Goal: Task Accomplishment & Management: Complete application form

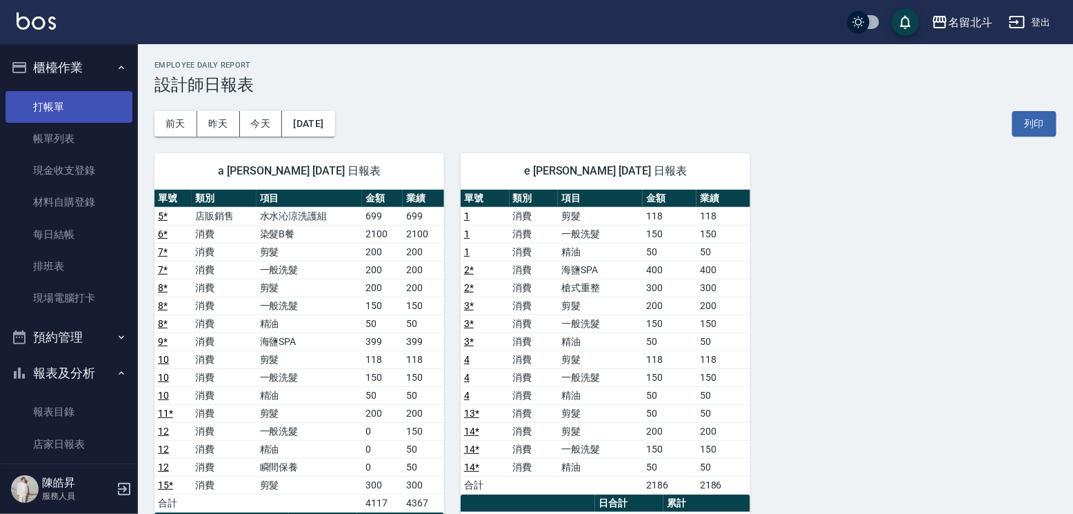
click at [54, 112] on link "打帳單" at bounding box center [69, 107] width 127 height 32
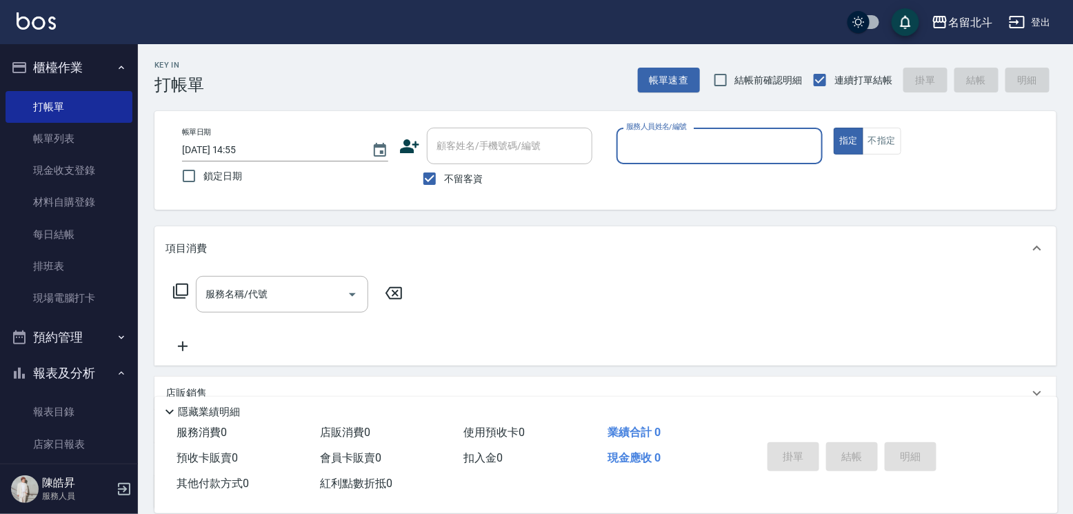
type input "A"
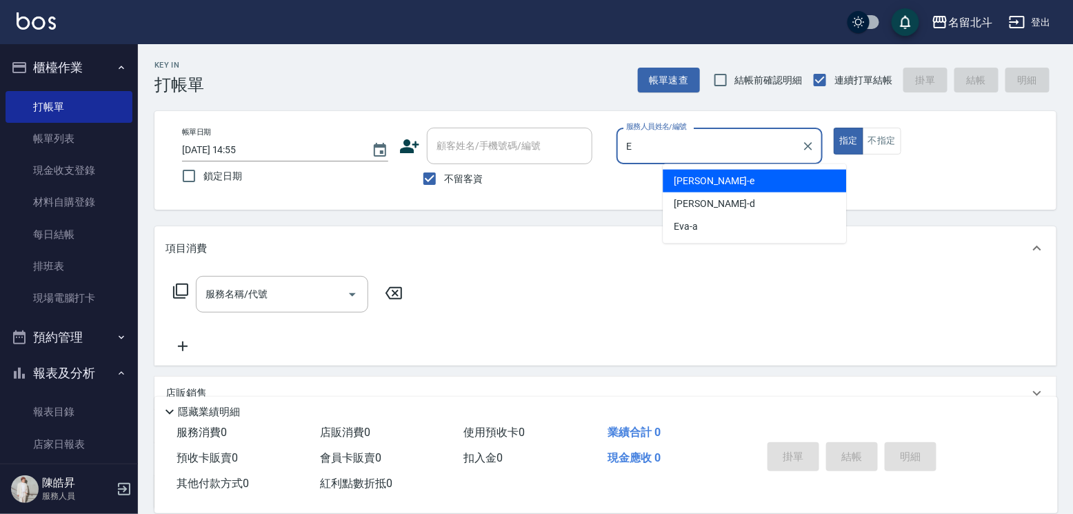
type input "[PERSON_NAME]-e"
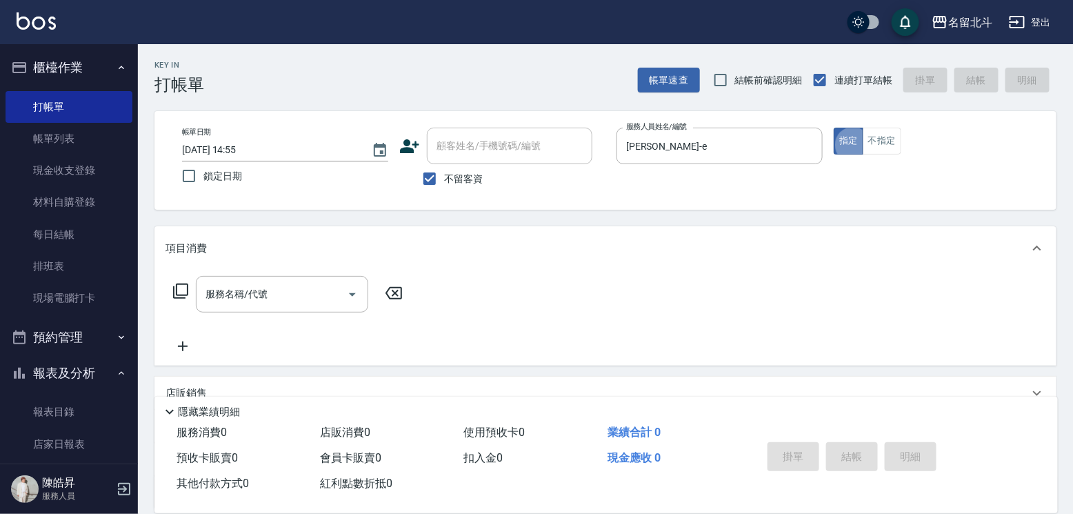
type button "true"
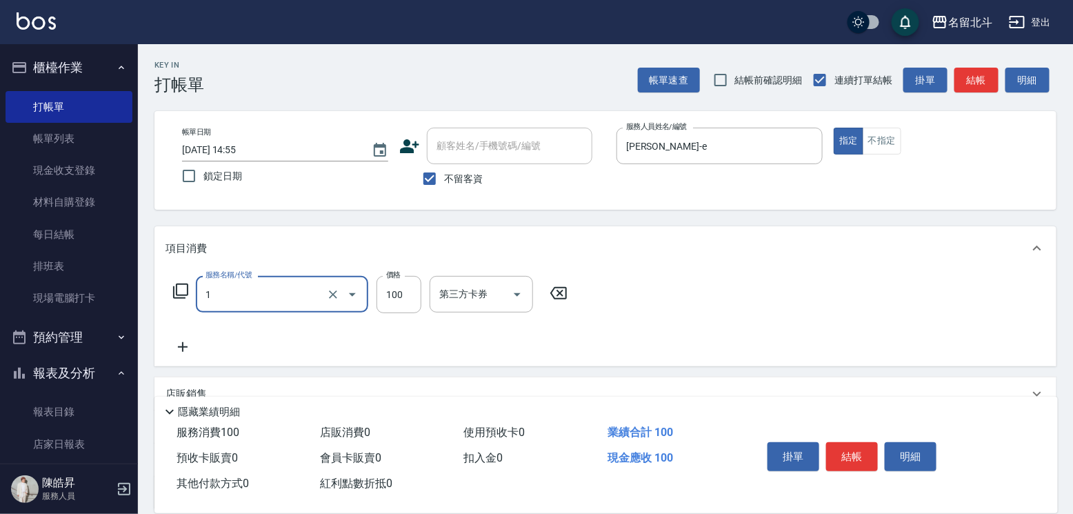
type input "剪髮(1)"
type input "200"
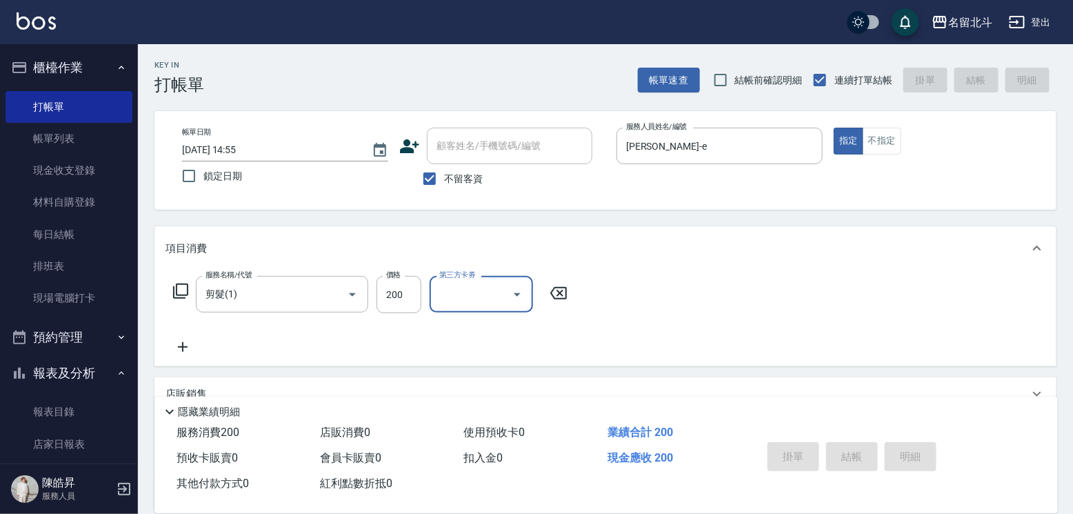
type input "[DATE] 14:56"
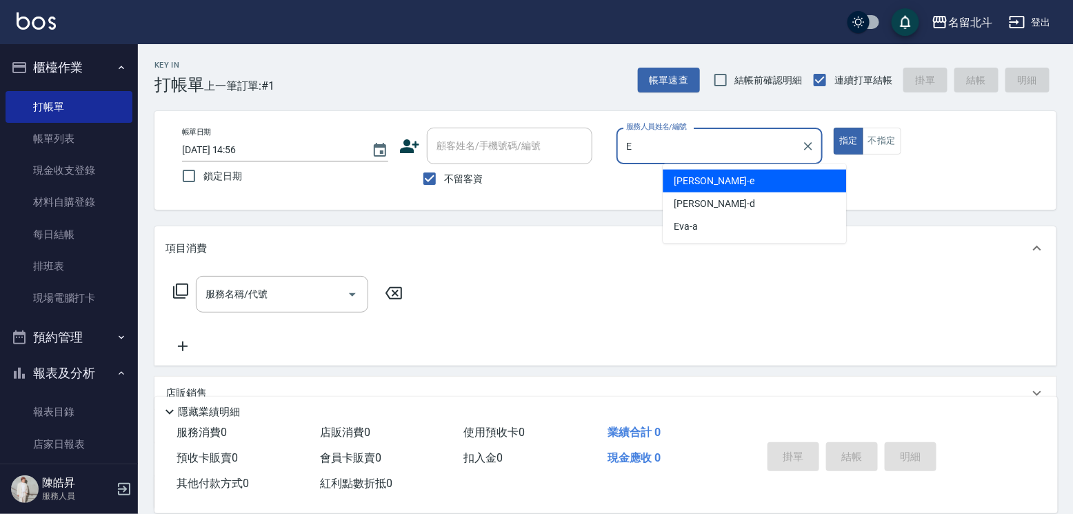
type input "[PERSON_NAME]-e"
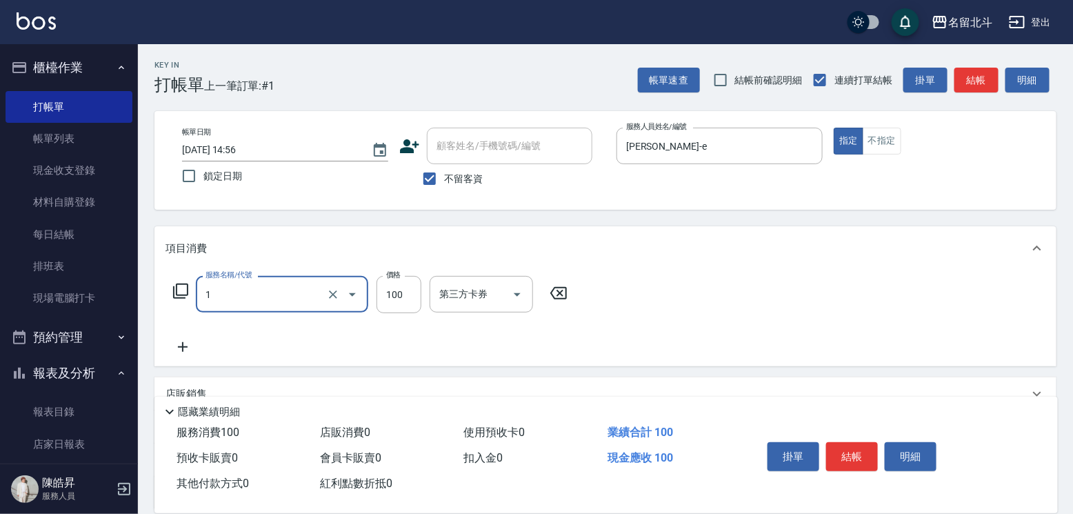
type input "剪髮(1)"
type input "200"
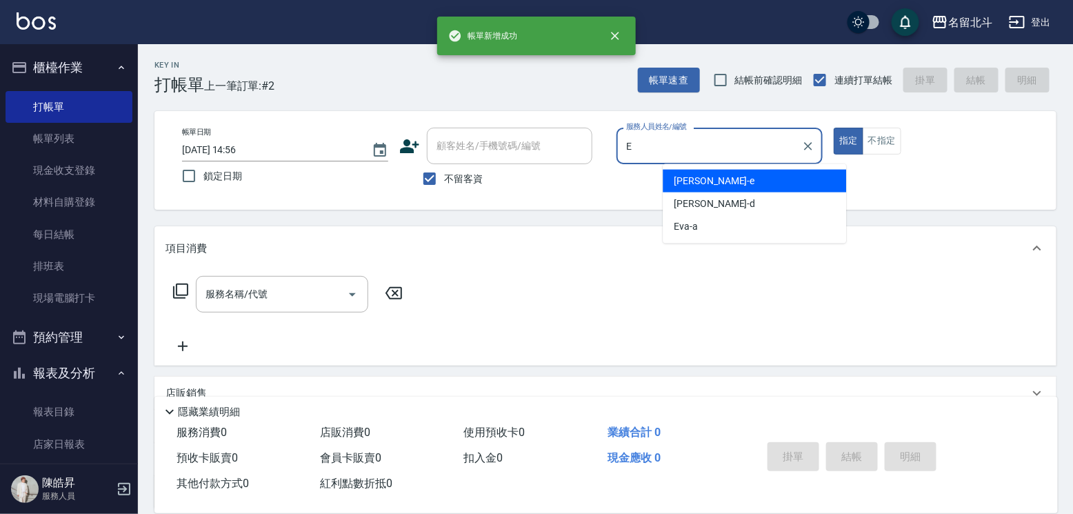
type input "[PERSON_NAME]-e"
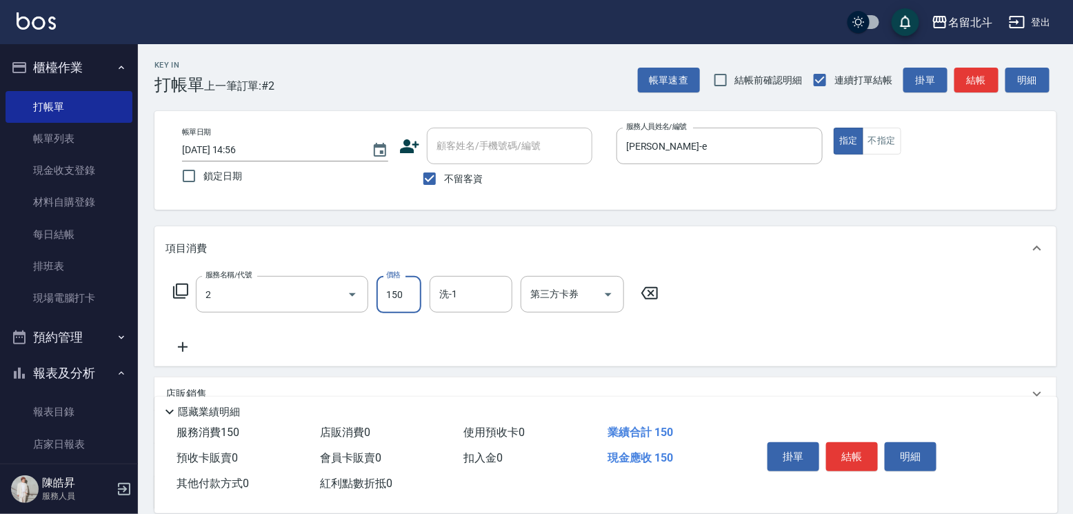
type input "一般洗髮(2)"
type input "250"
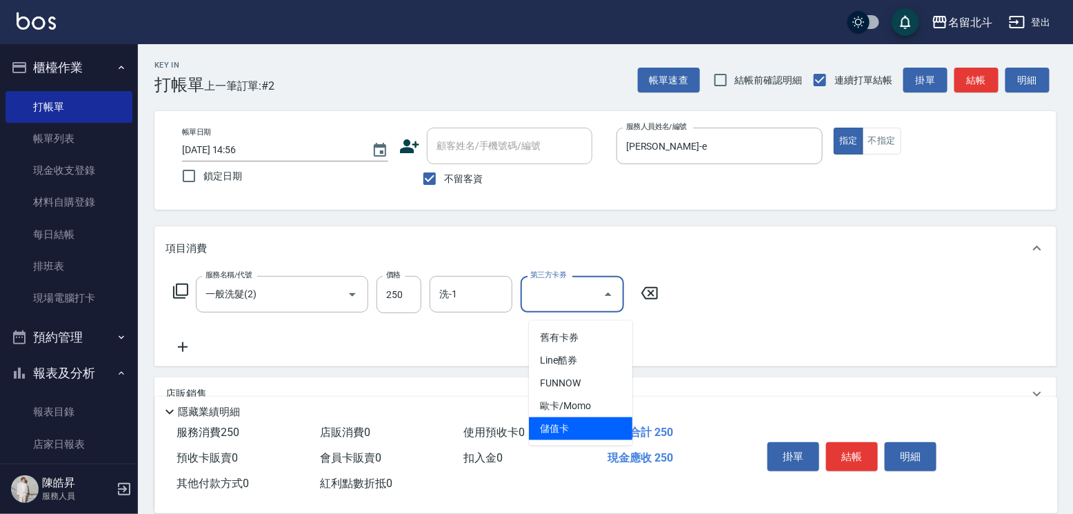
type input "儲值卡"
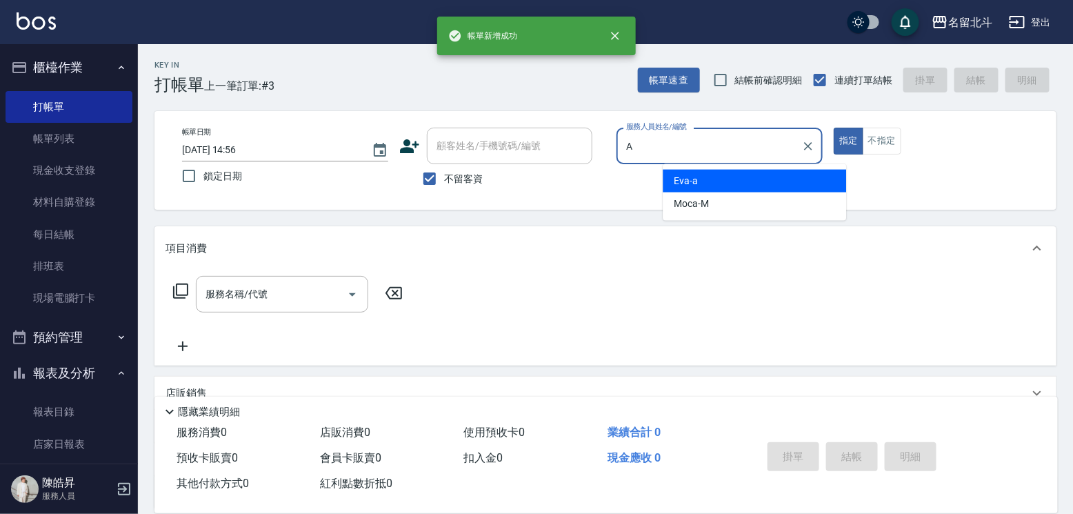
type input "[PERSON_NAME]-a"
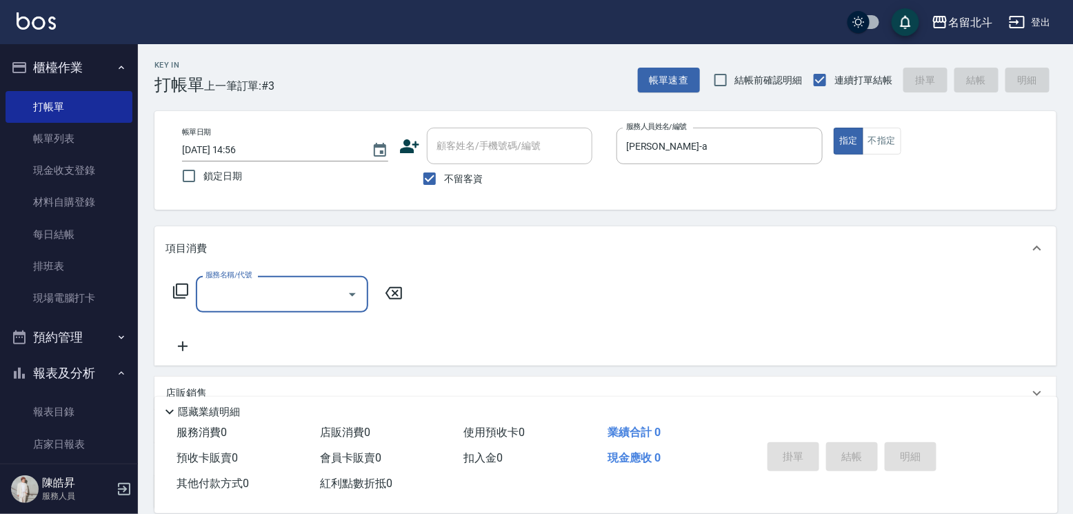
click at [297, 301] on input "服務名稱/代號" at bounding box center [271, 294] width 139 height 24
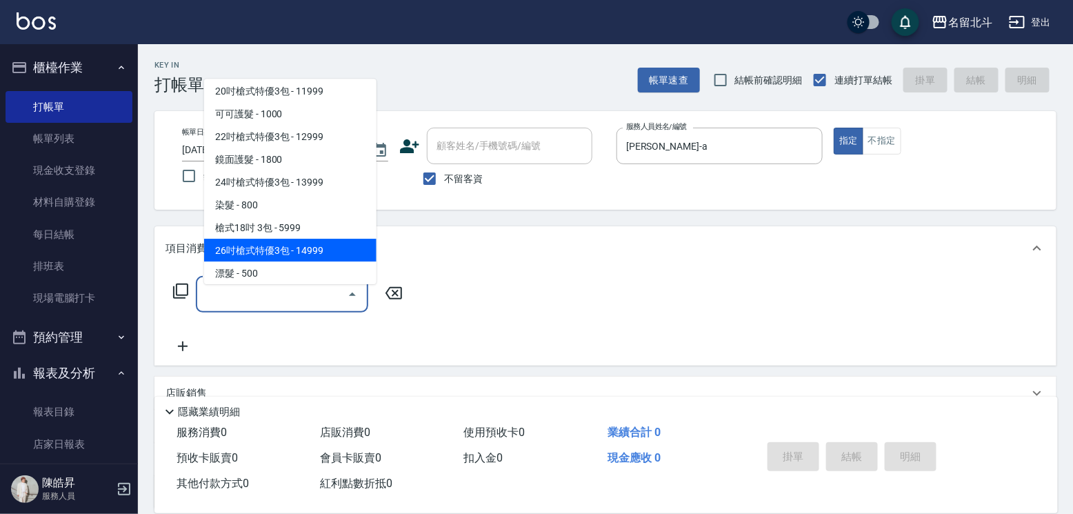
scroll to position [689, 0]
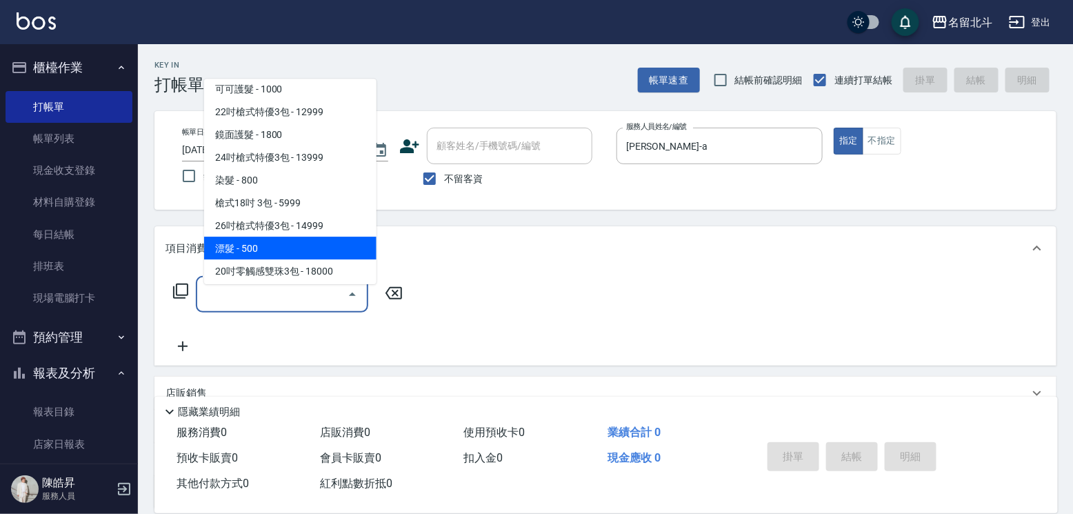
click at [254, 245] on span "漂髮 - 500" at bounding box center [290, 247] width 172 height 23
type input "漂髮(18)"
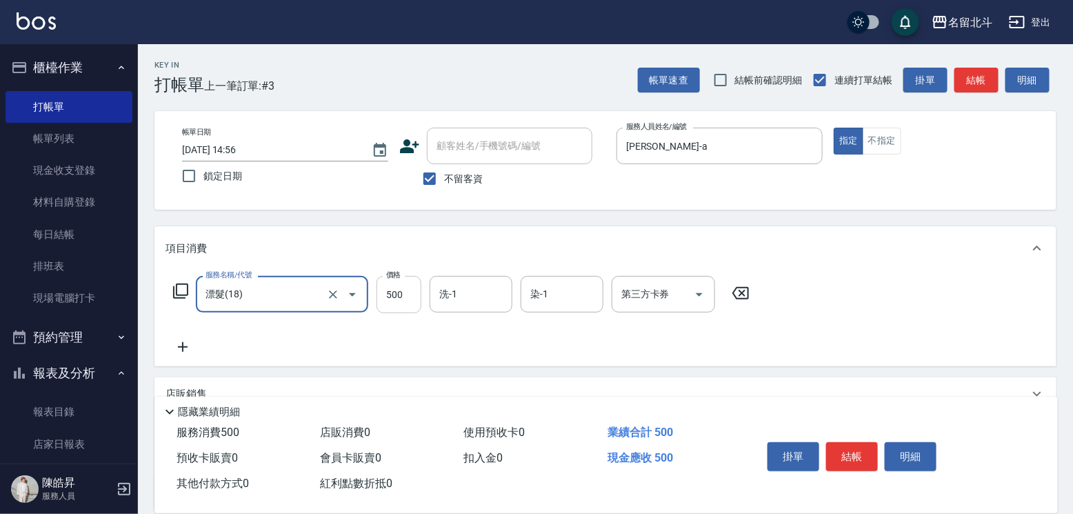
drag, startPoint x: 411, startPoint y: 301, endPoint x: 407, endPoint y: 290, distance: 12.2
click at [411, 301] on input "500" at bounding box center [398, 294] width 45 height 37
type input "3000"
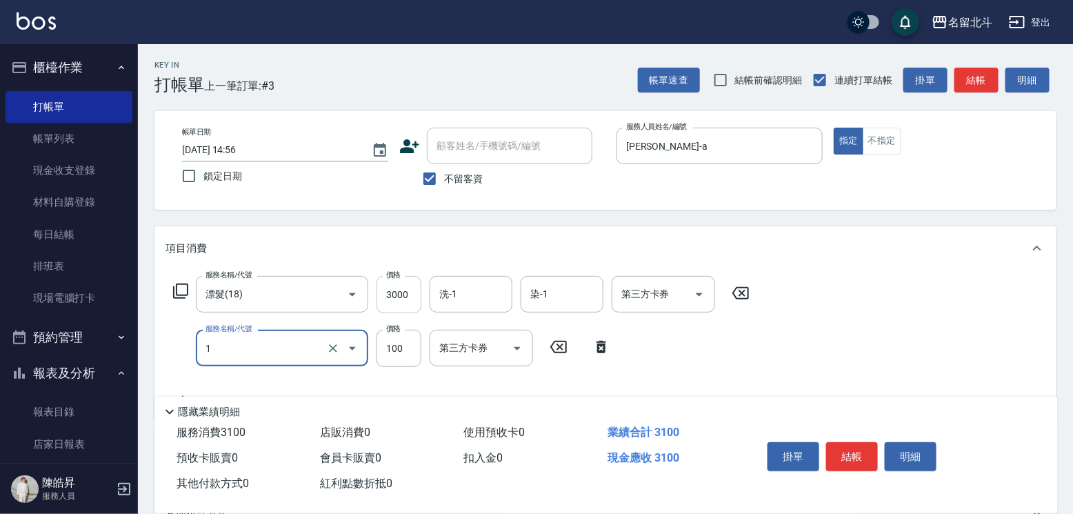
type input "剪髮(1)"
type input "500"
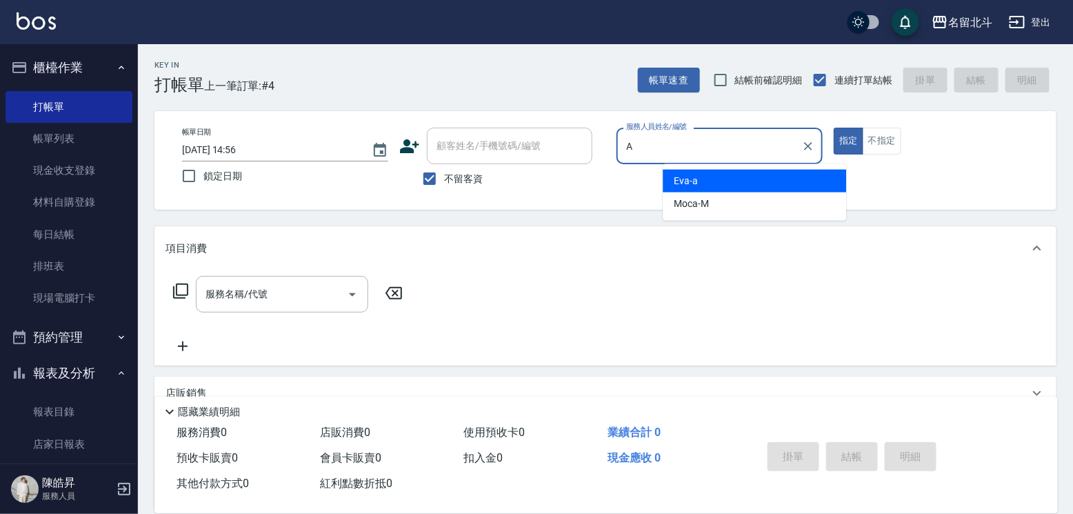
type input "[PERSON_NAME]-a"
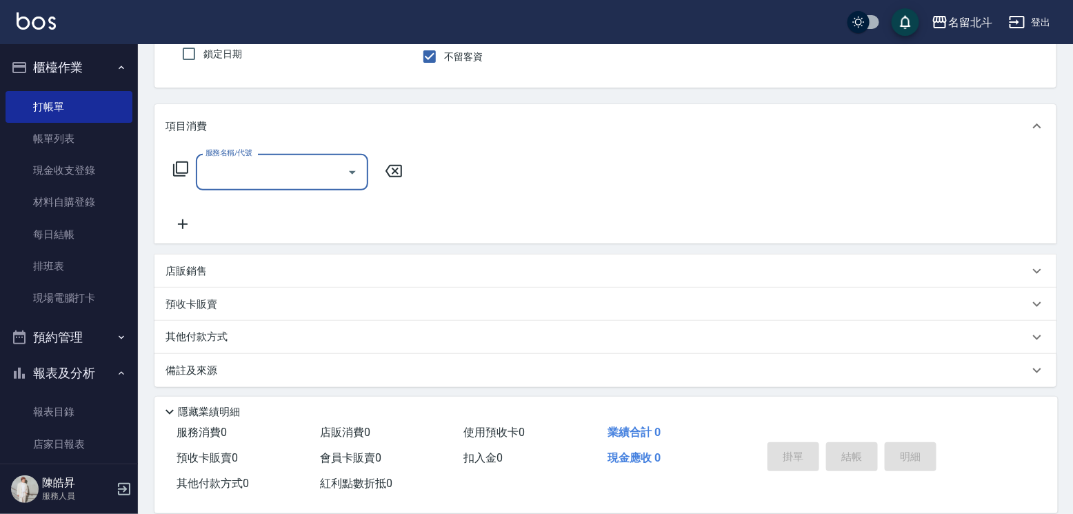
scroll to position [138, 0]
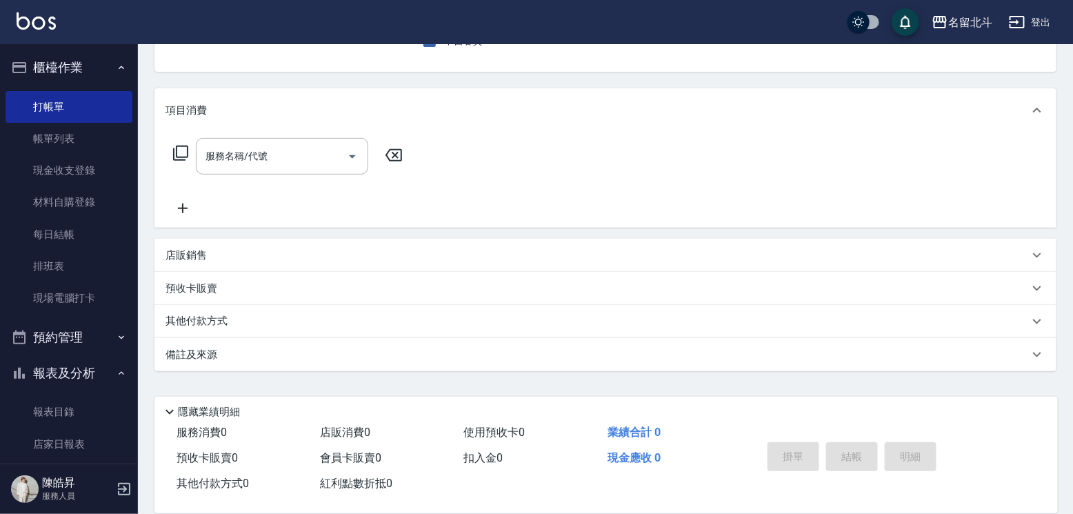
click at [310, 263] on div "店販銷售" at bounding box center [596, 255] width 863 height 14
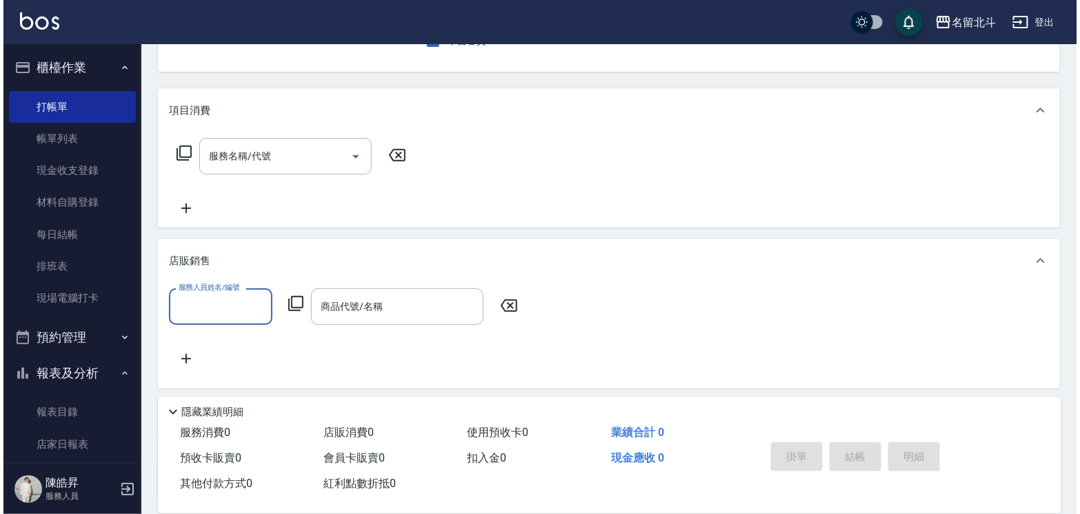
scroll to position [0, 0]
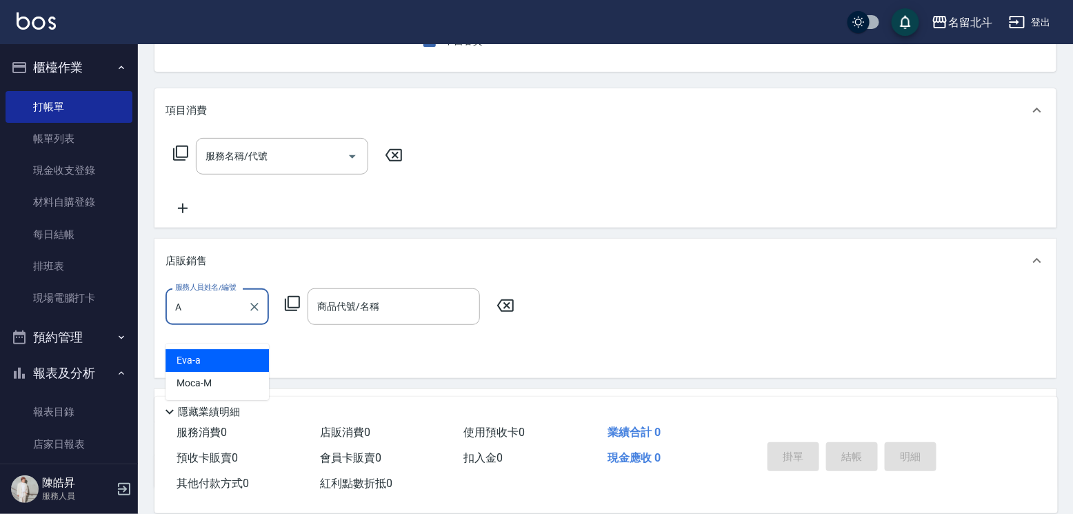
type input "[PERSON_NAME]-a"
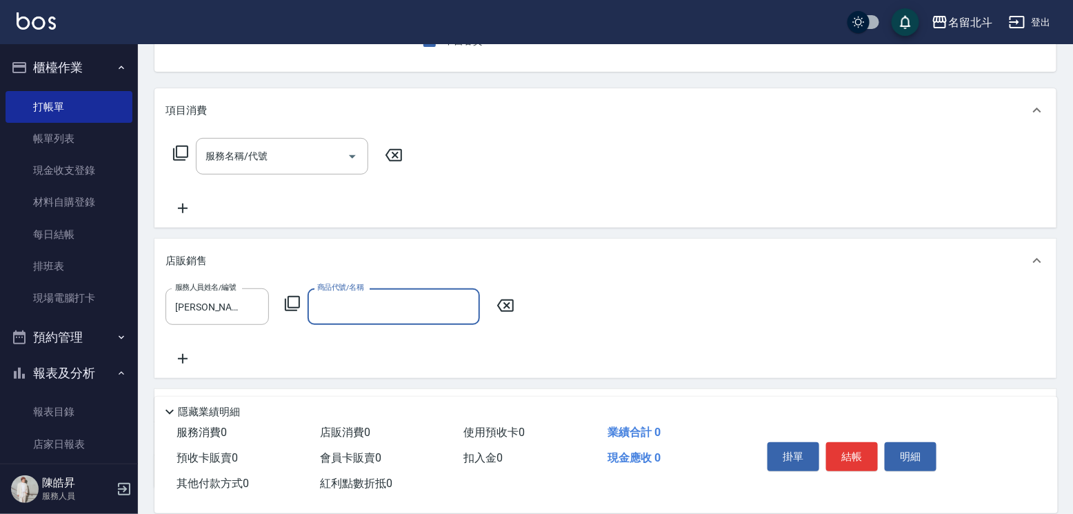
click at [294, 312] on icon at bounding box center [292, 303] width 17 height 17
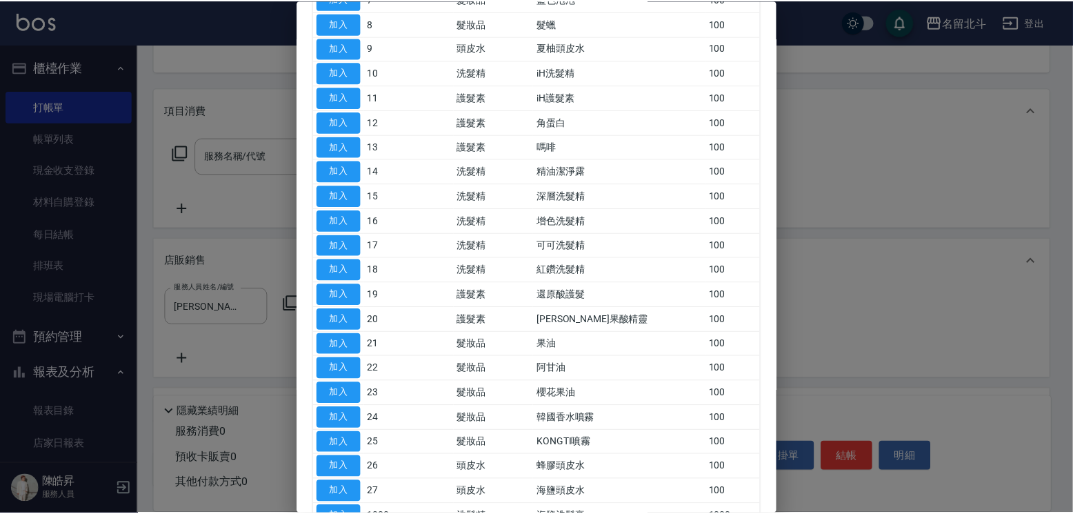
scroll to position [345, 0]
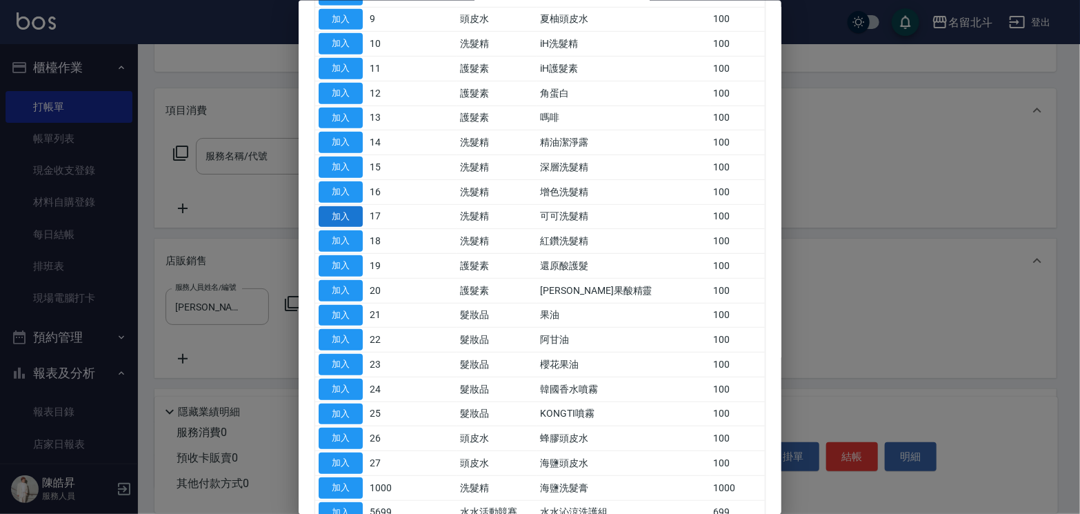
click at [341, 227] on button "加入" at bounding box center [340, 215] width 44 height 21
type input "可可洗髮精"
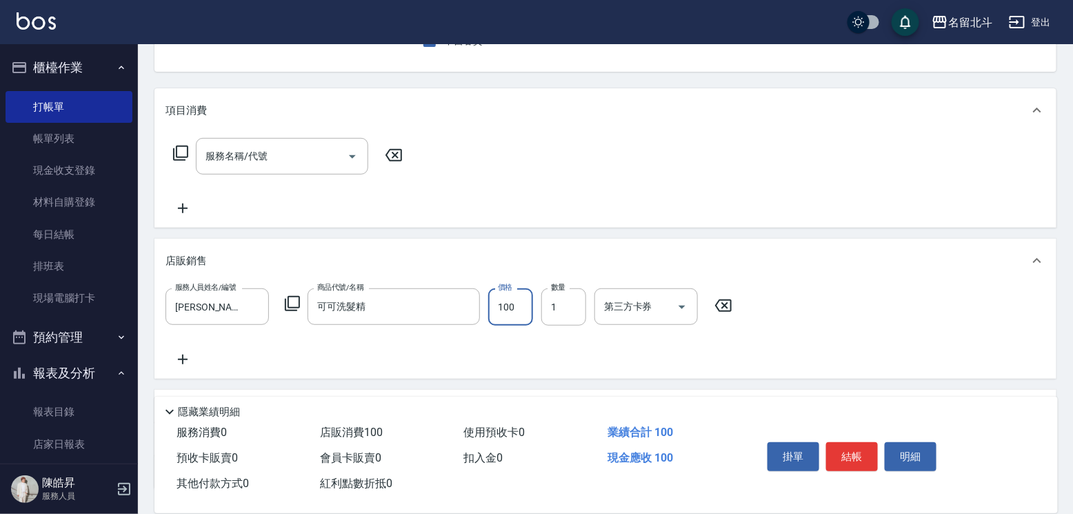
click at [518, 323] on input "100" at bounding box center [510, 306] width 45 height 37
type input "1500"
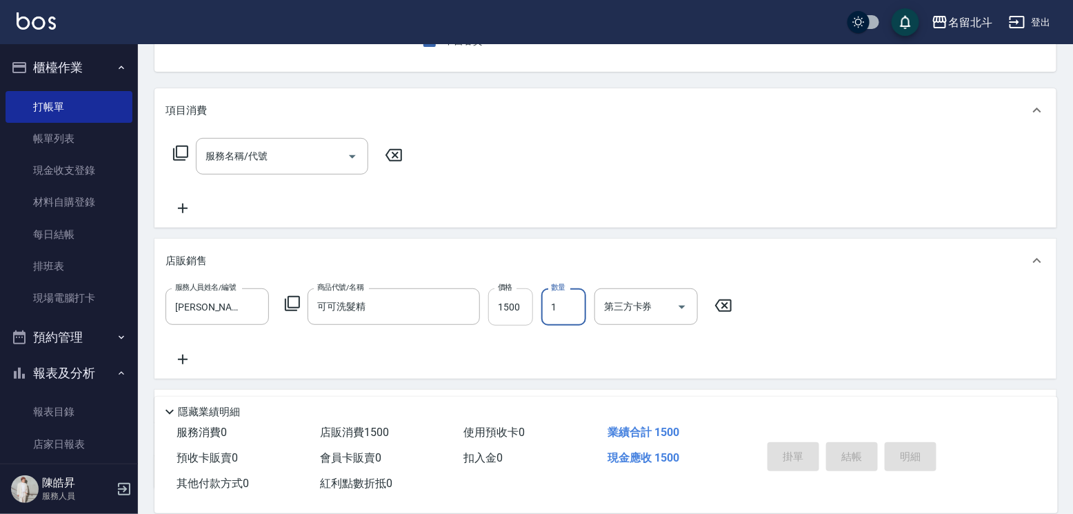
type input "[DATE] 14:57"
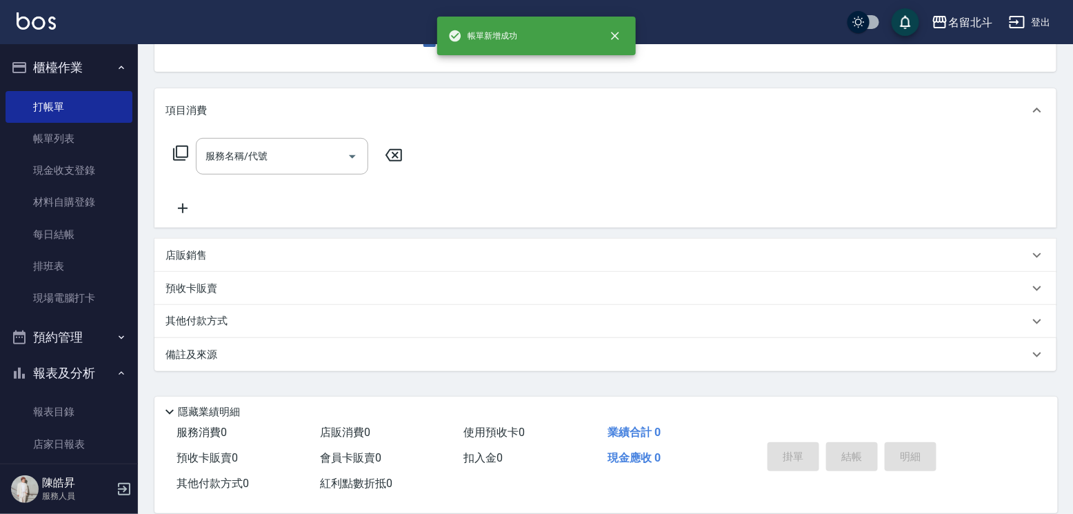
scroll to position [134, 0]
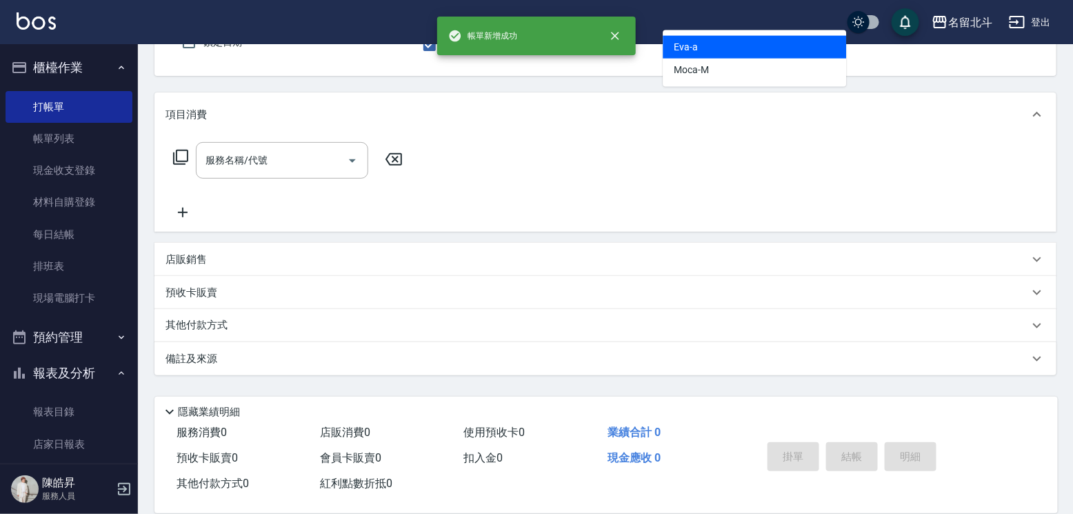
type input "[PERSON_NAME]-a"
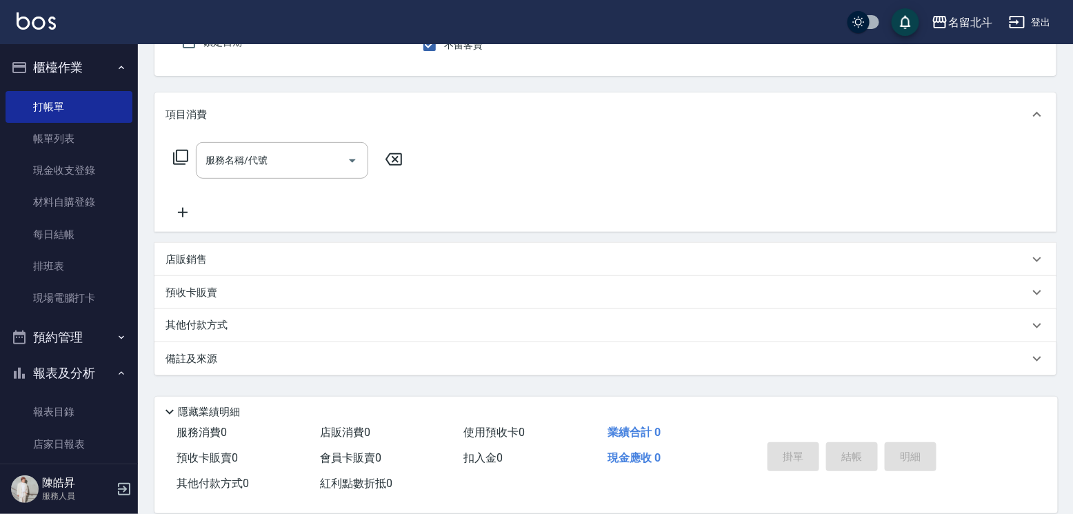
scroll to position [128, 0]
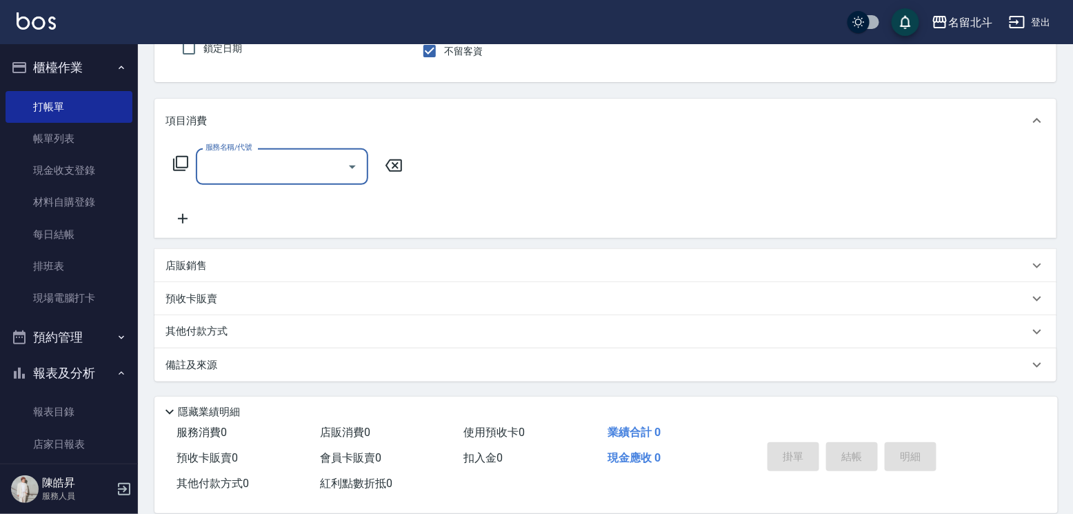
click at [197, 272] on div "店販銷售" at bounding box center [605, 265] width 902 height 33
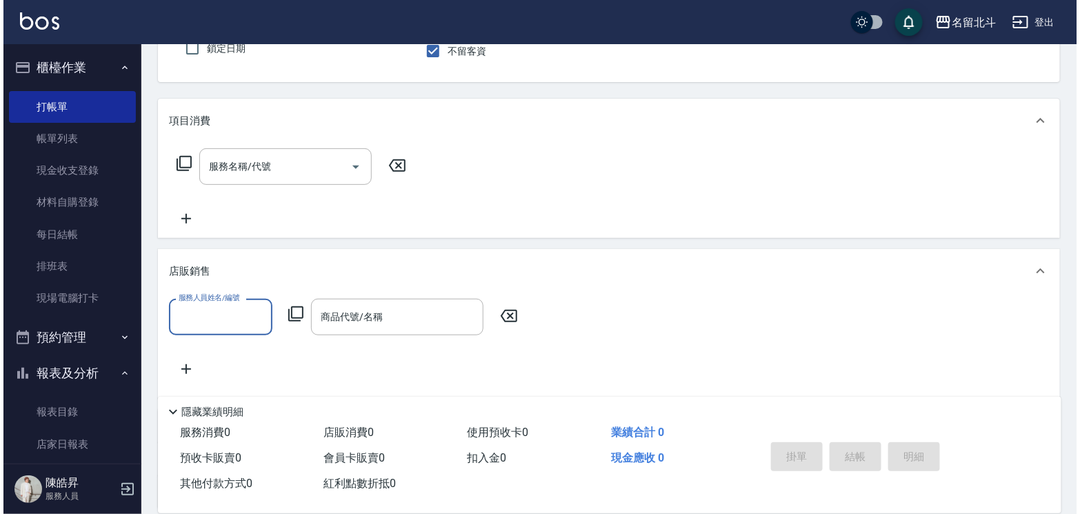
scroll to position [0, 0]
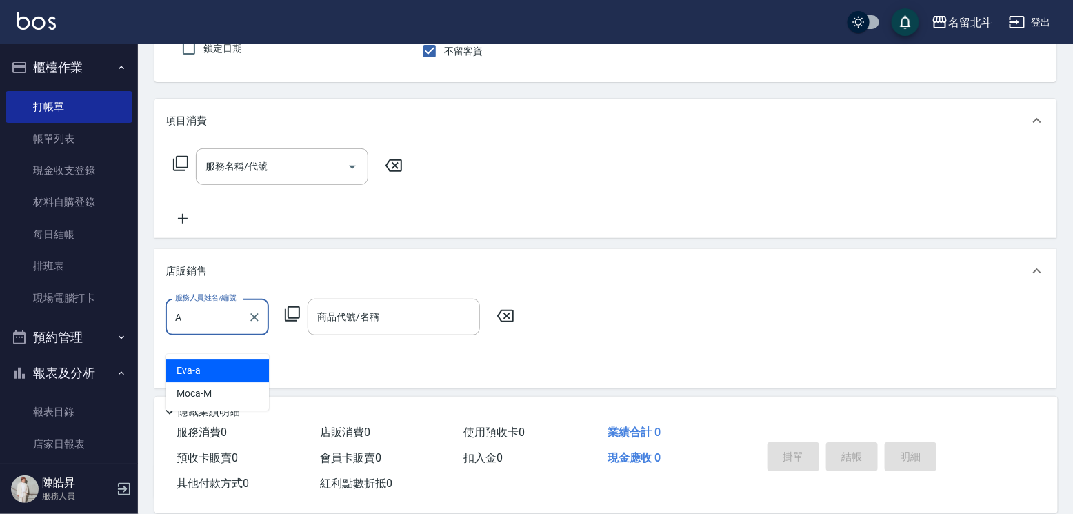
type input "[PERSON_NAME]-a"
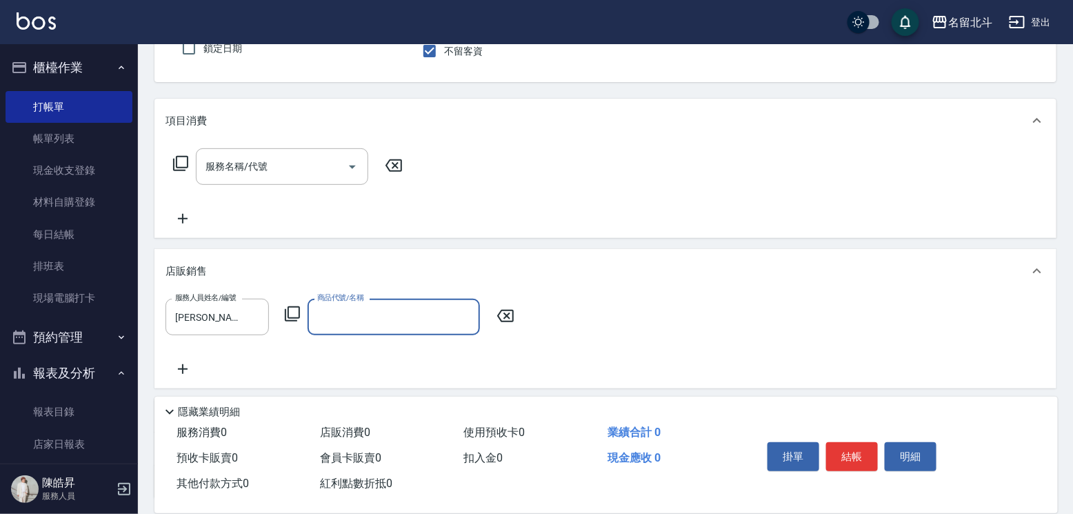
click at [298, 321] on icon at bounding box center [292, 313] width 15 height 15
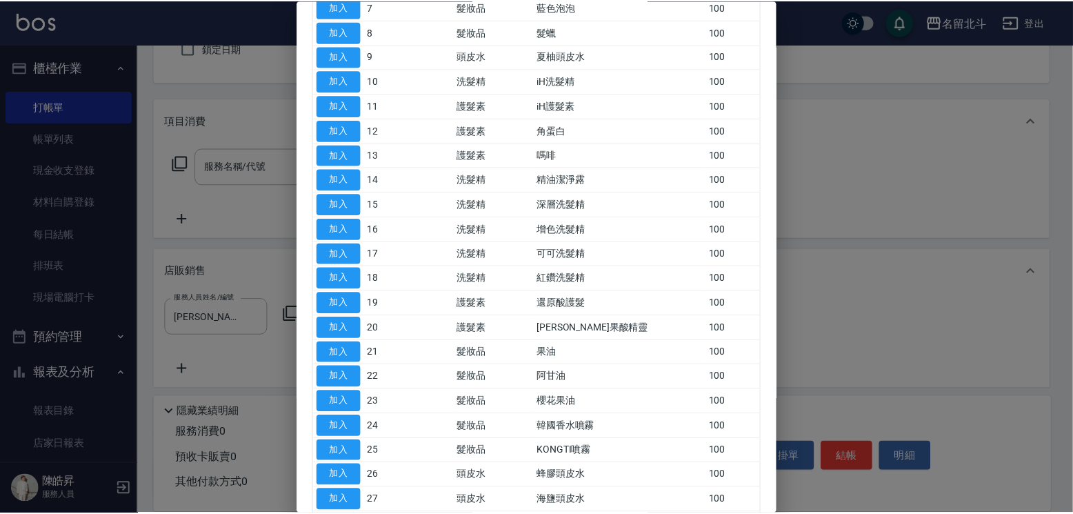
scroll to position [276, 0]
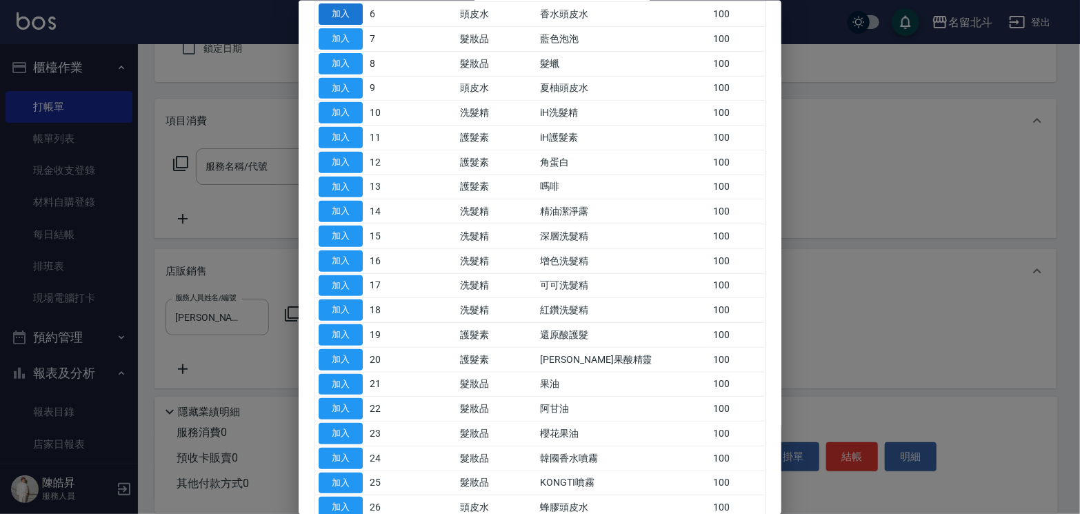
click at [326, 25] on button "加入" at bounding box center [340, 13] width 44 height 21
type input "香水頭皮水"
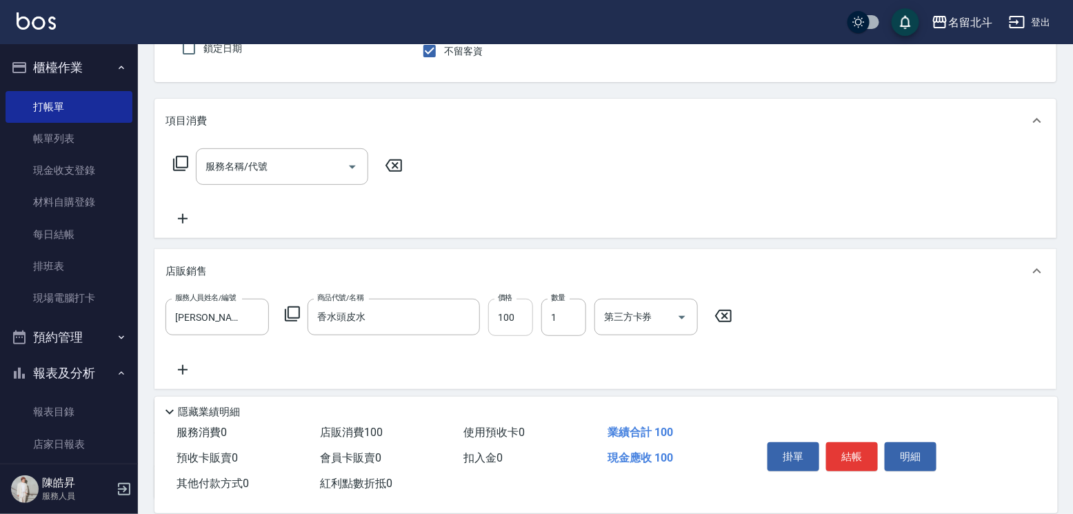
click at [533, 336] on input "100" at bounding box center [510, 316] width 45 height 37
type input "1000"
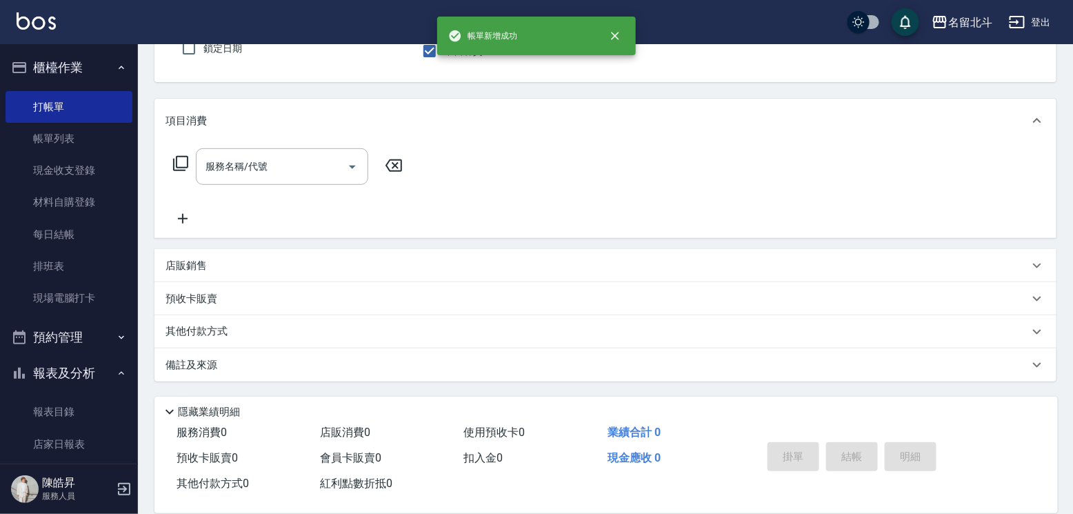
scroll to position [0, 0]
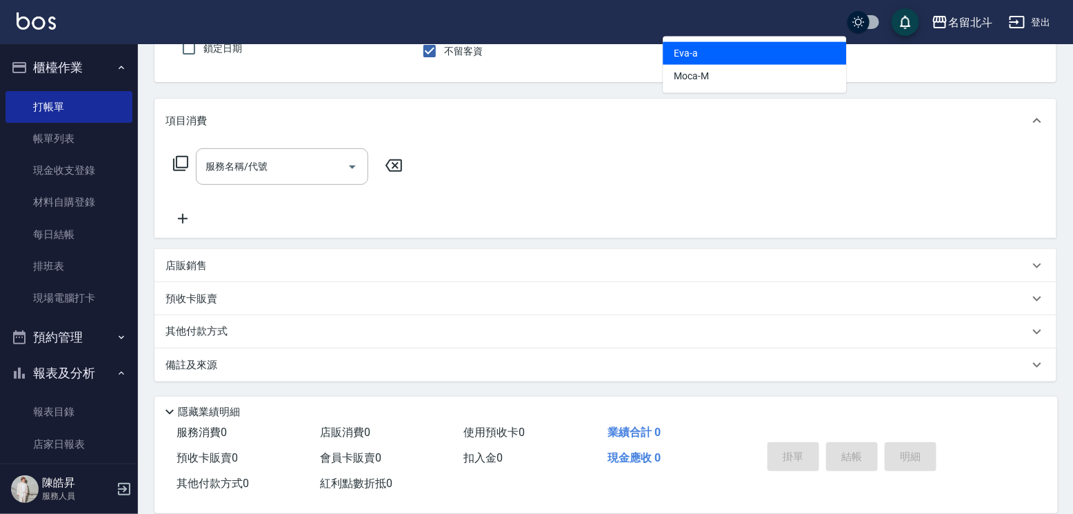
type input "[PERSON_NAME]-a"
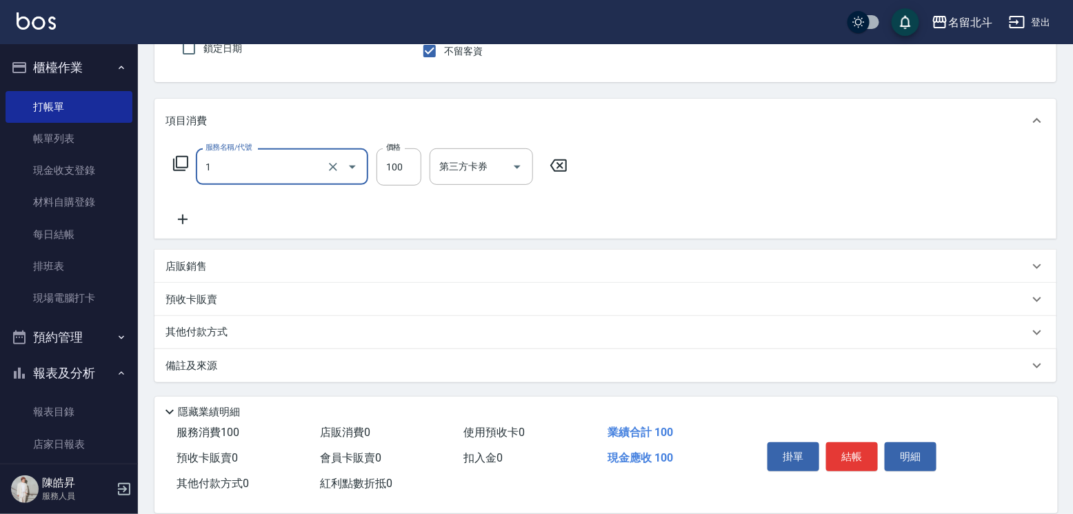
type input "剪髮(1)"
type input "200"
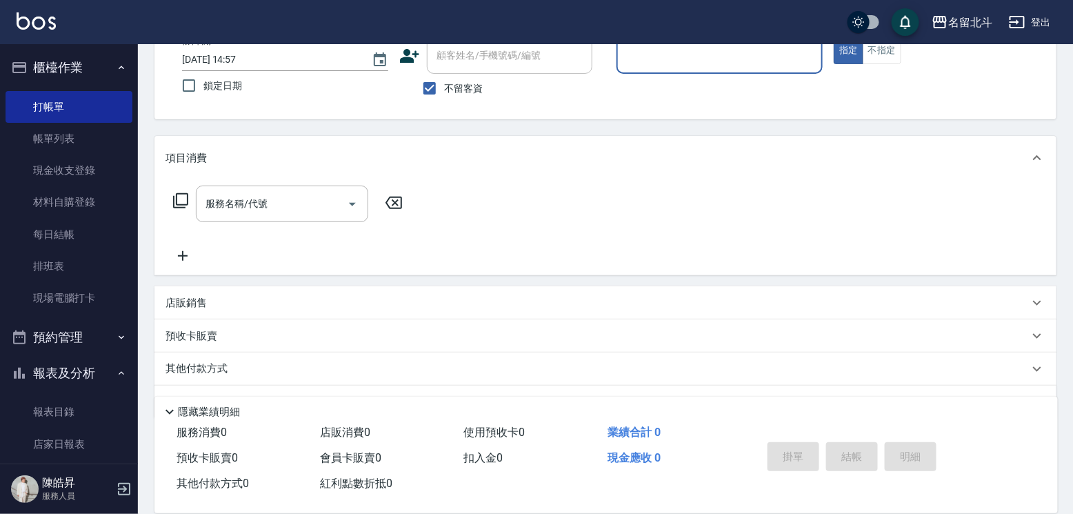
scroll to position [59, 0]
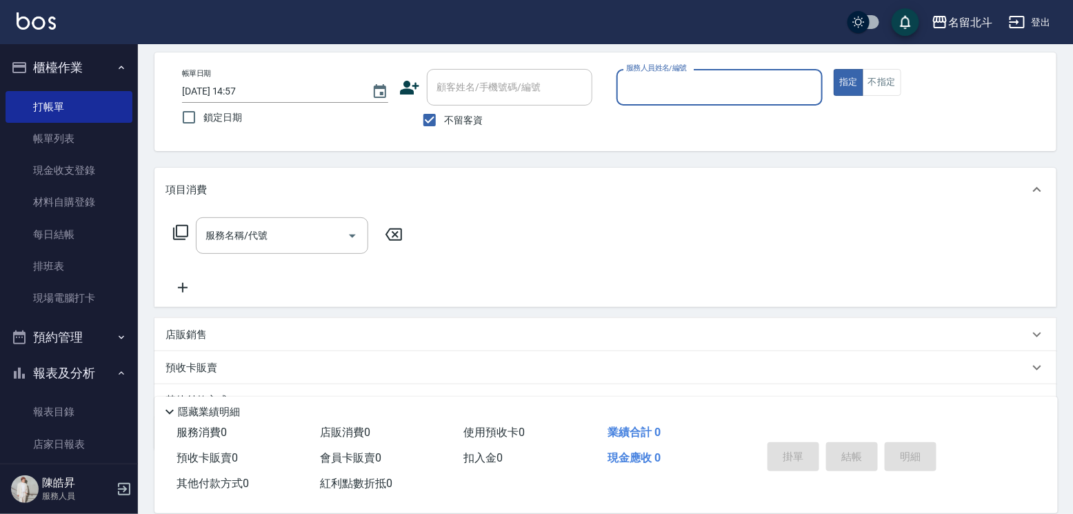
type input "A"
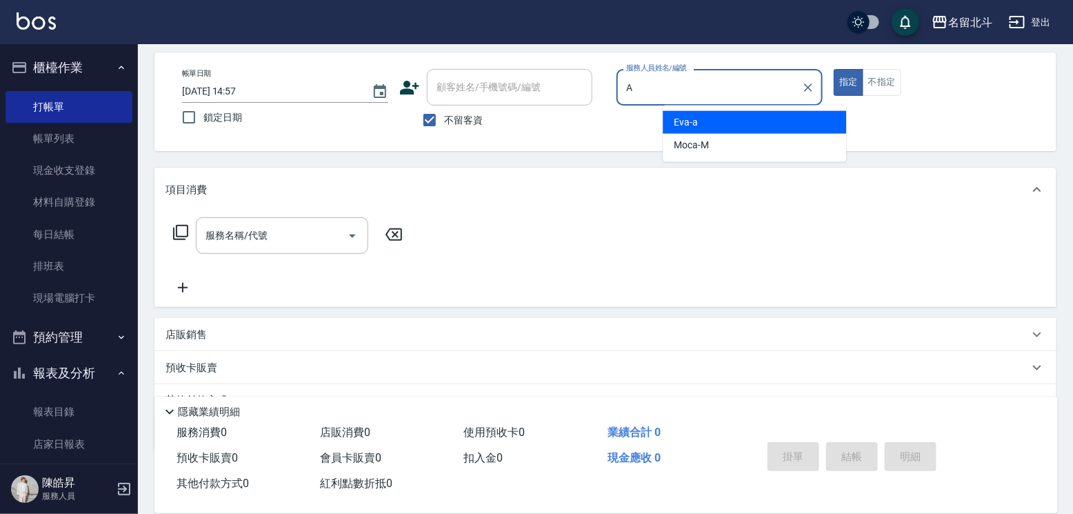
scroll to position [0, 0]
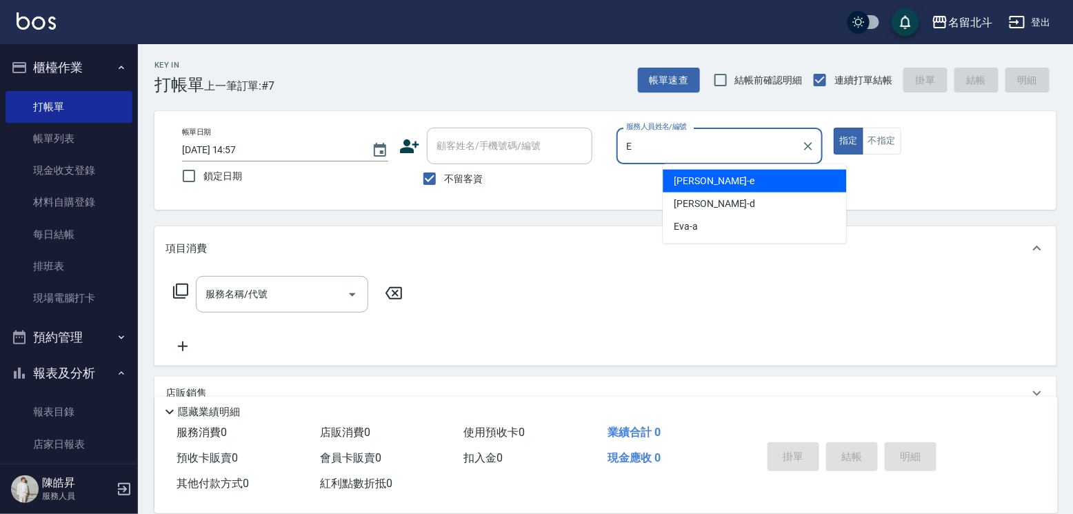
type input "[PERSON_NAME]-e"
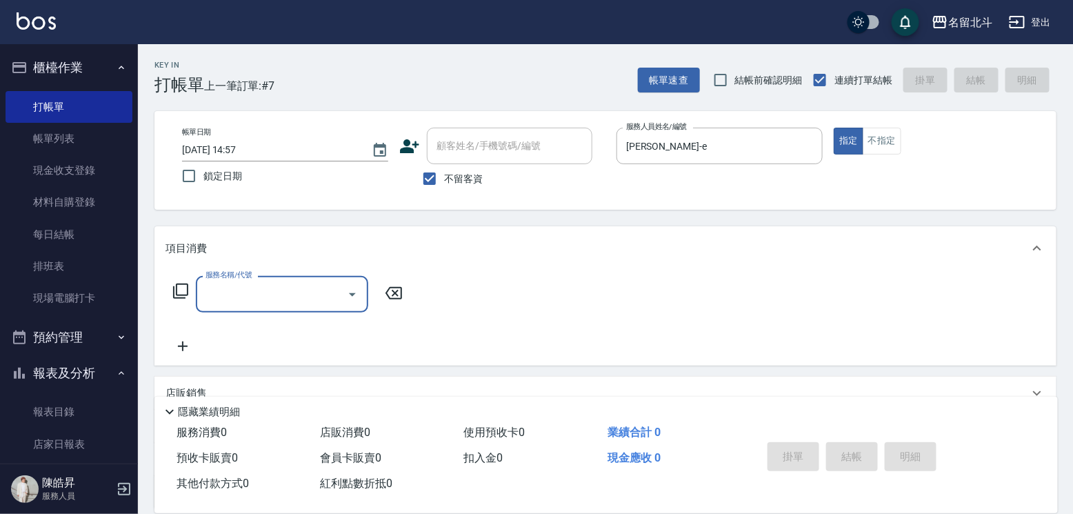
click at [292, 312] on div "服務名稱/代號" at bounding box center [282, 294] width 172 height 37
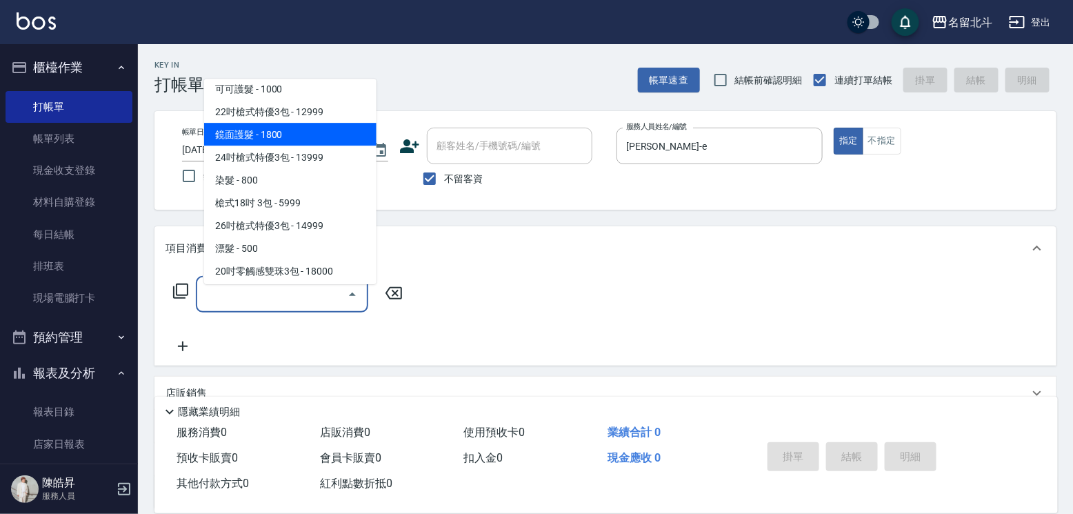
scroll to position [758, 0]
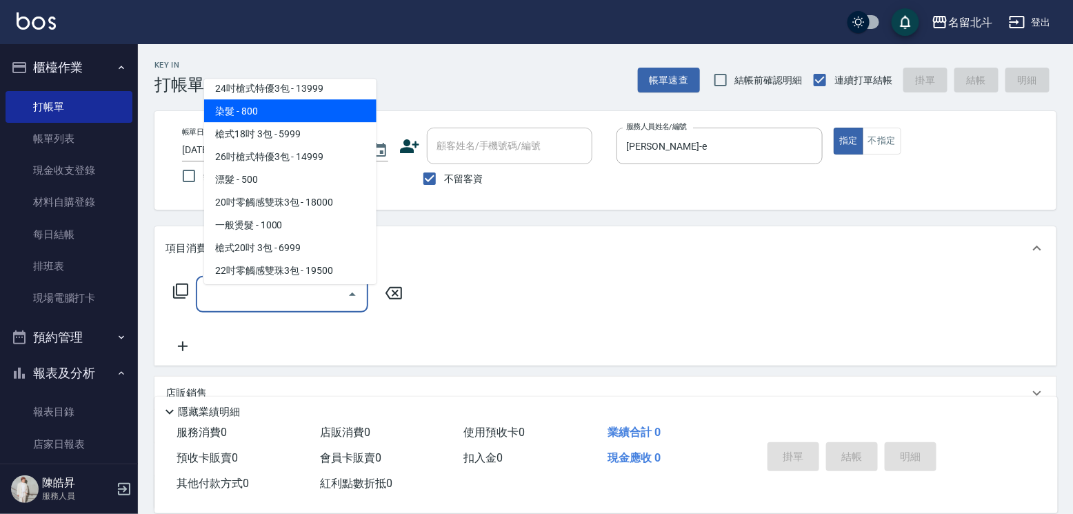
click at [281, 106] on span "染髮 - 800" at bounding box center [290, 110] width 172 height 23
type input "染髮(17)"
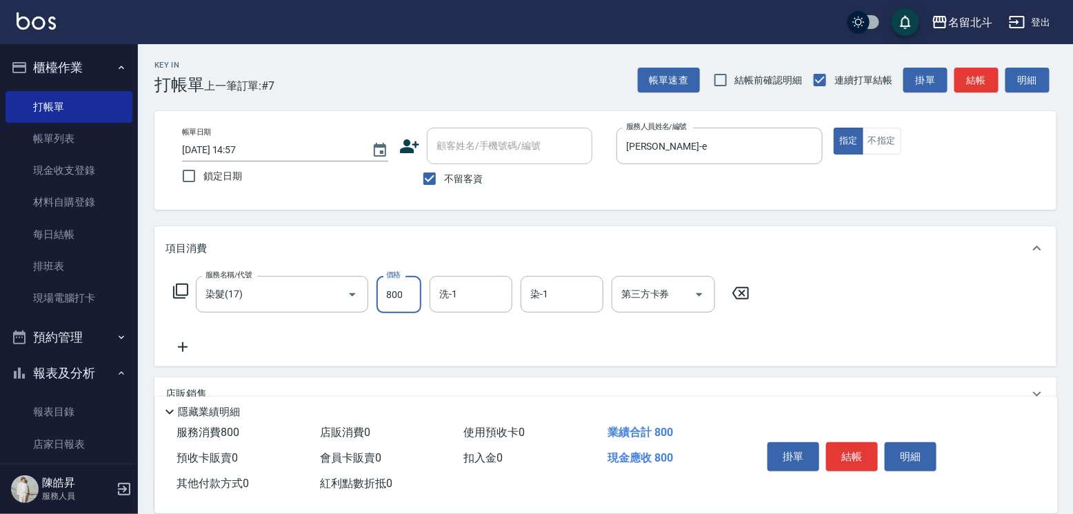
click at [418, 309] on input "800" at bounding box center [398, 294] width 45 height 37
type input "1399"
click at [477, 294] on input "洗-1" at bounding box center [471, 294] width 70 height 24
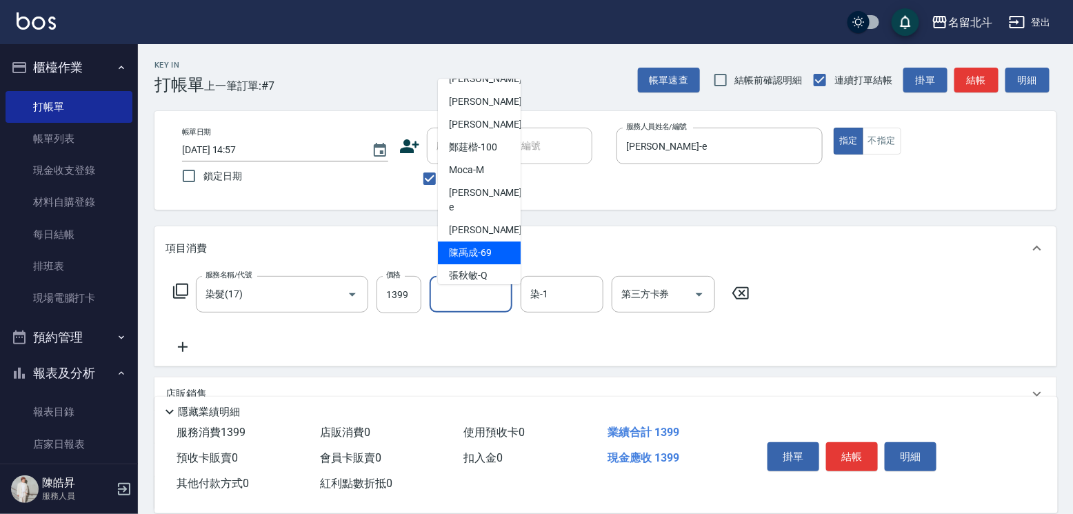
scroll to position [69, 0]
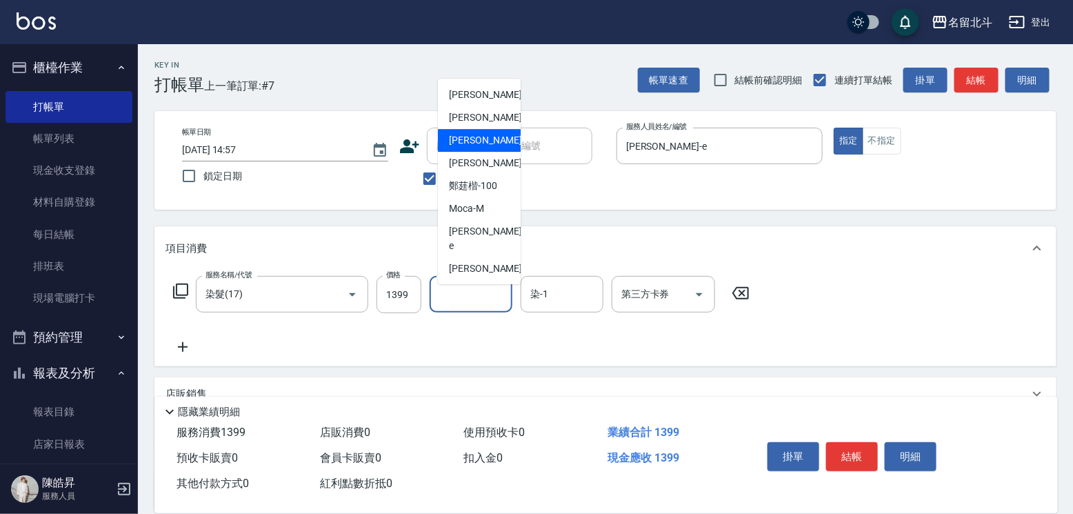
click at [464, 138] on span "[PERSON_NAME] -57" at bounding box center [492, 140] width 87 height 14
type input "[PERSON_NAME]-57"
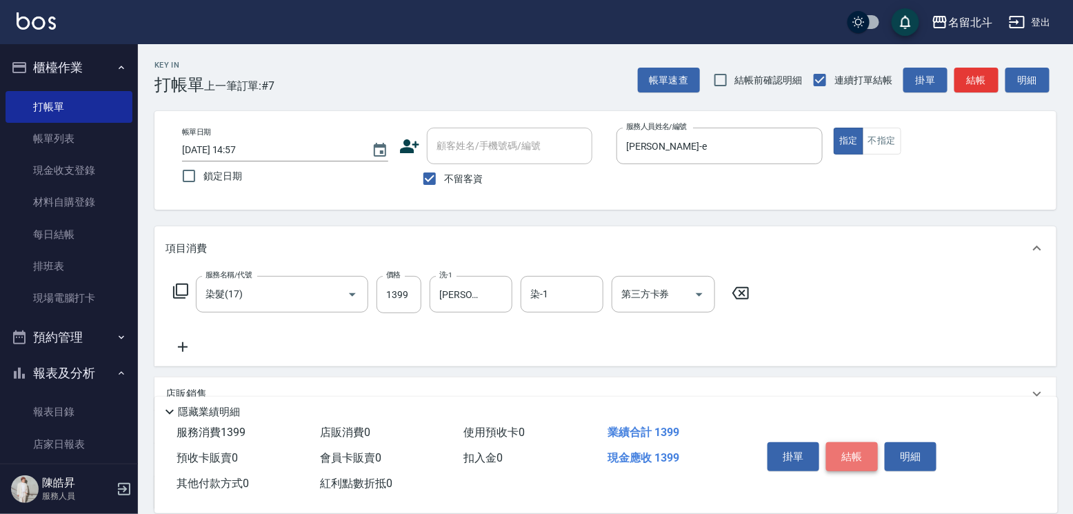
click at [871, 442] on button "結帳" at bounding box center [852, 456] width 52 height 29
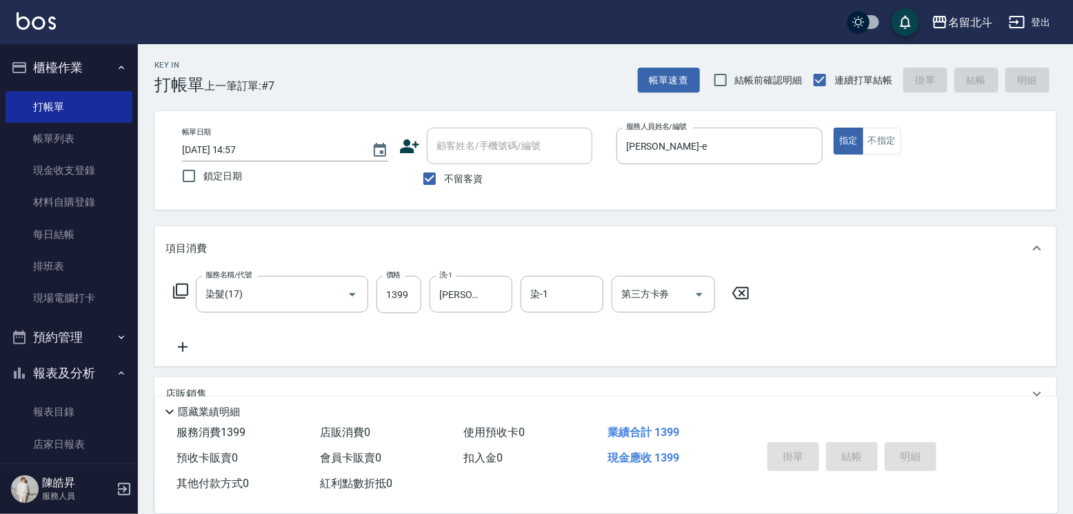
type input "[DATE] 14:59"
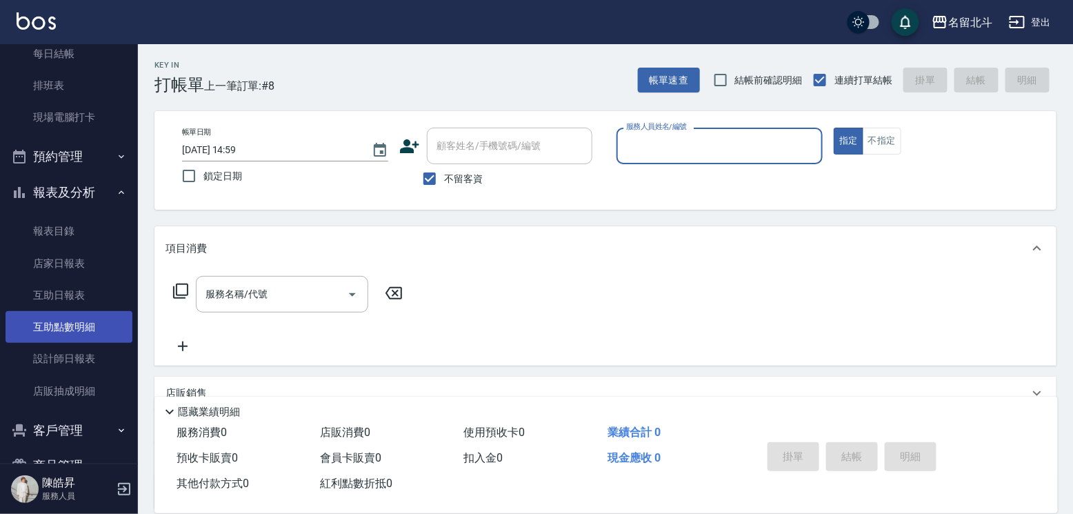
scroll to position [207, 0]
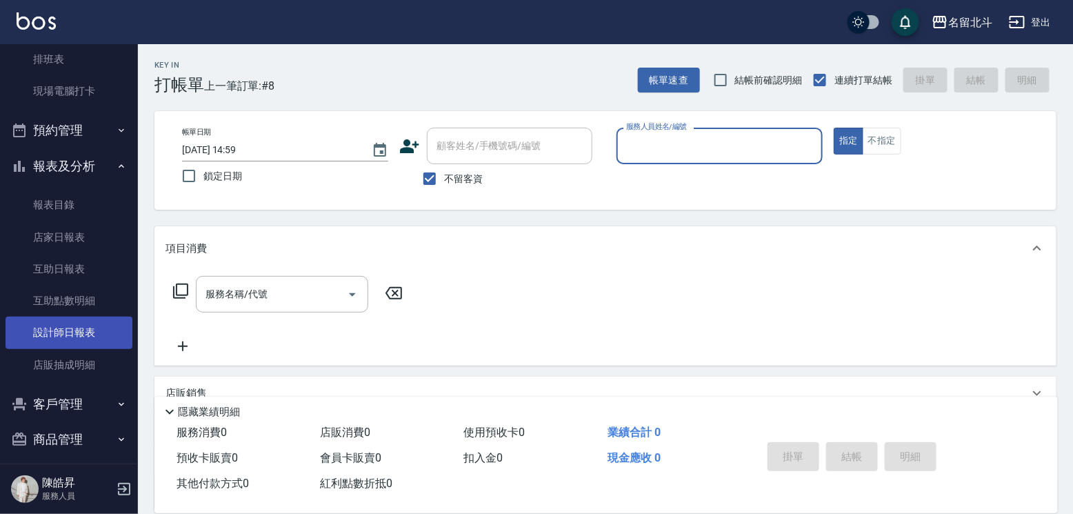
click at [85, 333] on link "設計師日報表" at bounding box center [69, 332] width 127 height 32
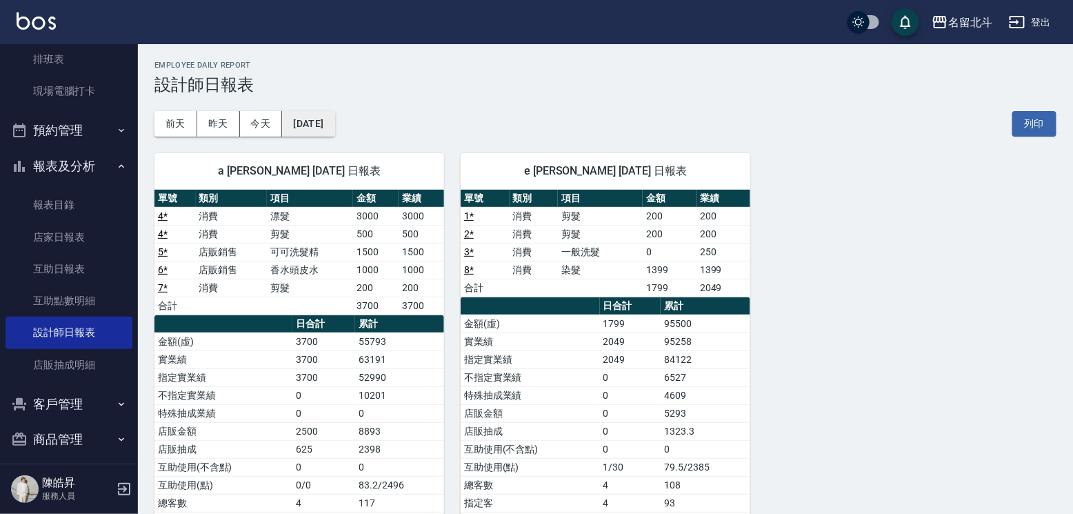
click at [321, 128] on button "[DATE]" at bounding box center [308, 124] width 52 height 26
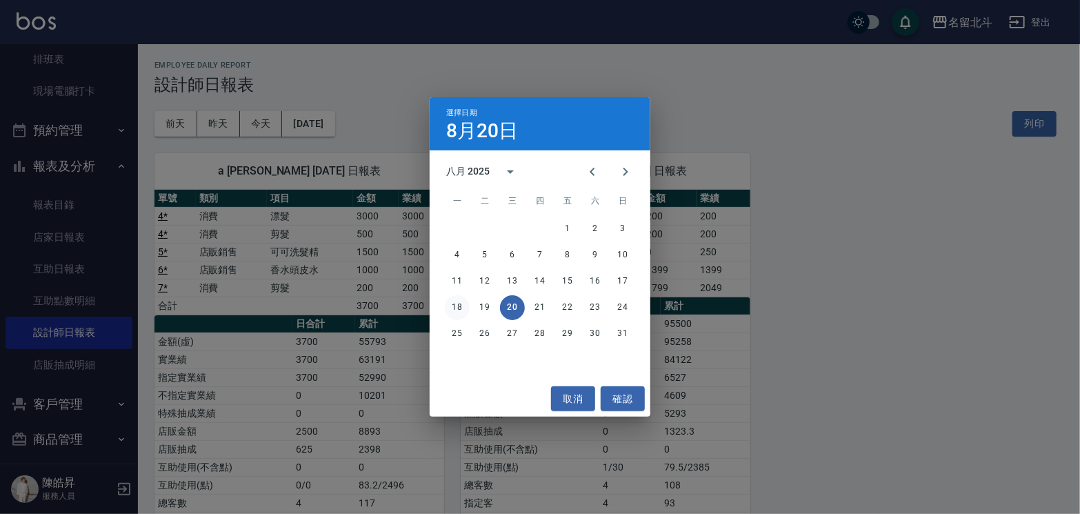
click at [453, 304] on button "18" at bounding box center [457, 307] width 25 height 25
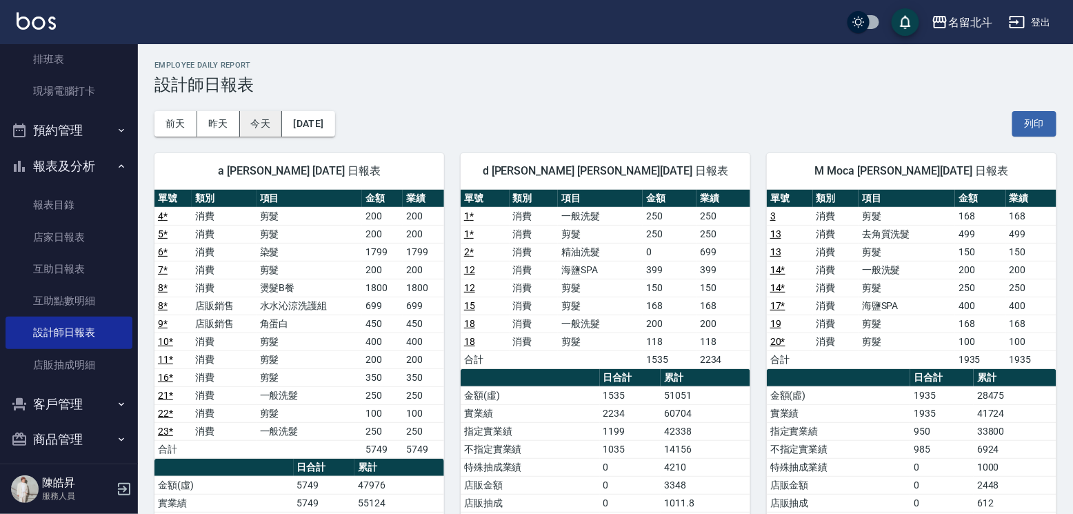
click at [249, 114] on button "今天" at bounding box center [261, 124] width 43 height 26
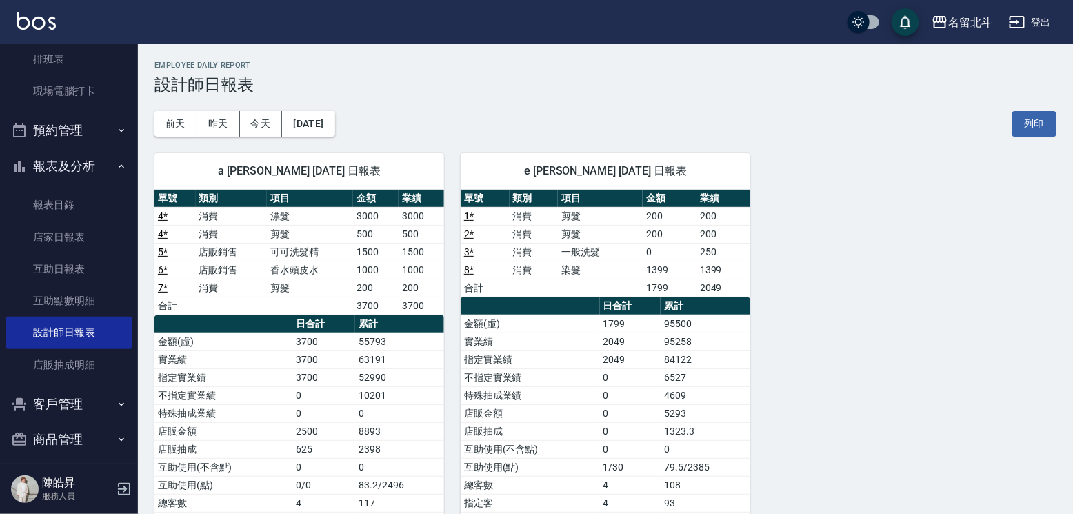
click at [307, 144] on div "a [PERSON_NAME] [DATE] 日報表 單號 類別 項目 金額 業績 4 * 消費 漂髮 3000 3000 4 * 消費 剪髮 500 500…" at bounding box center [291, 377] width 306 height 482
click at [304, 132] on button "[DATE]" at bounding box center [308, 124] width 52 height 26
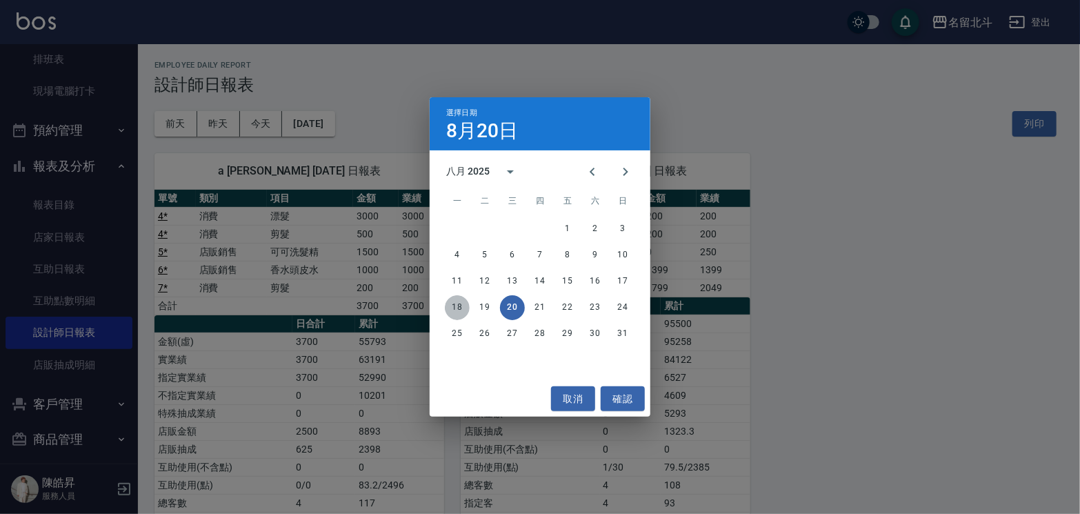
click at [460, 310] on button "18" at bounding box center [457, 307] width 25 height 25
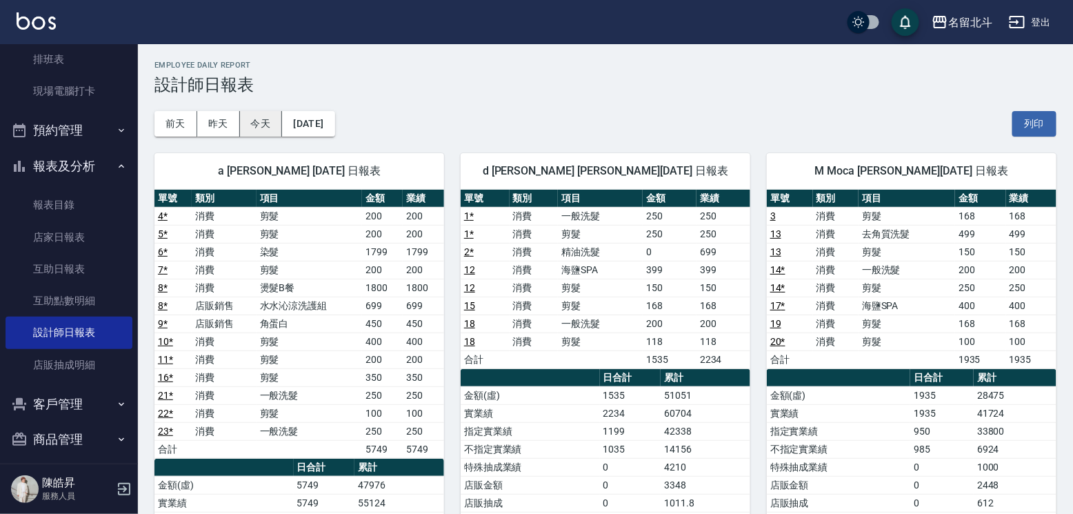
click at [263, 125] on button "今天" at bounding box center [261, 124] width 43 height 26
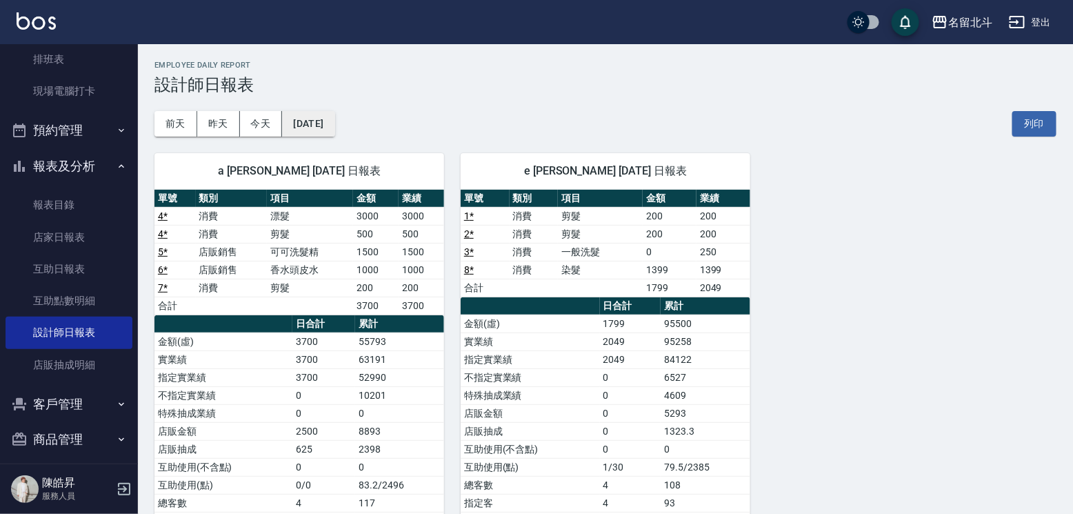
click at [310, 125] on button "[DATE]" at bounding box center [308, 124] width 52 height 26
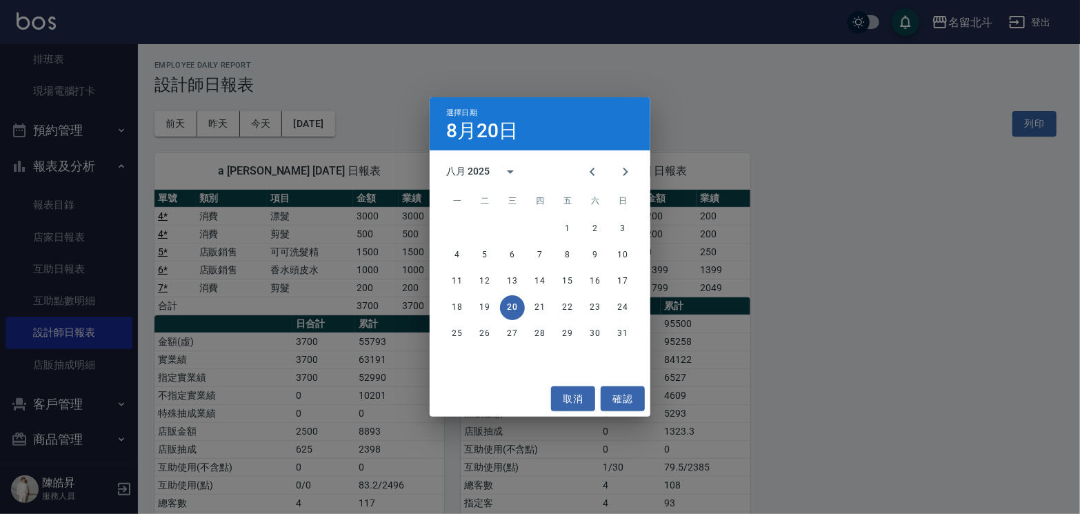
click at [483, 172] on div "八月 2025" at bounding box center [467, 171] width 43 height 14
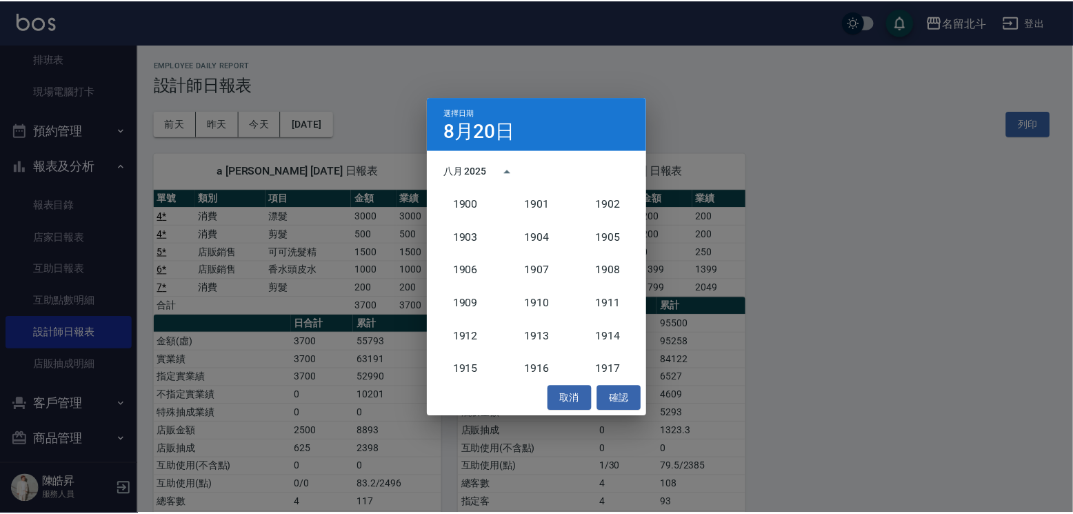
scroll to position [1275, 0]
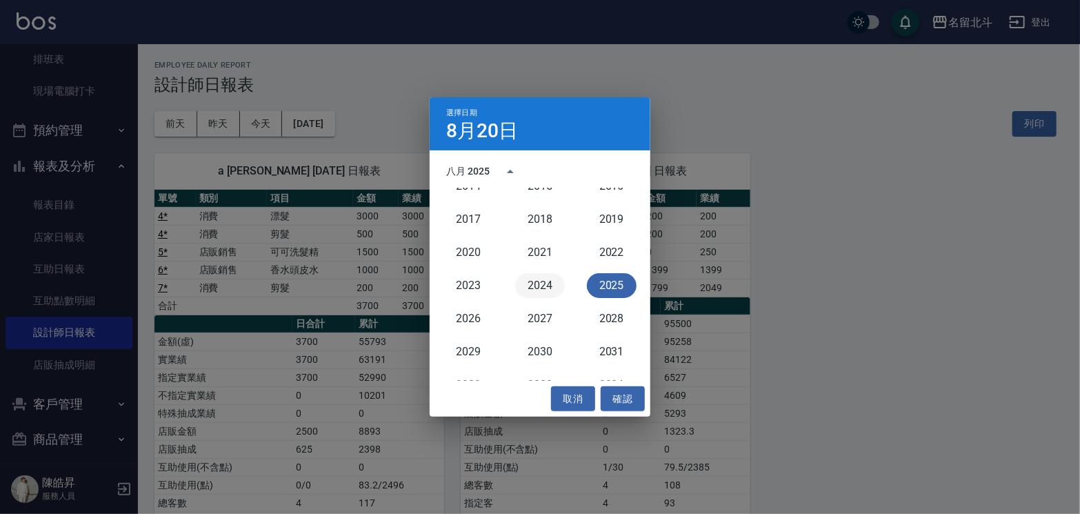
click at [539, 279] on button "2024" at bounding box center [540, 285] width 50 height 25
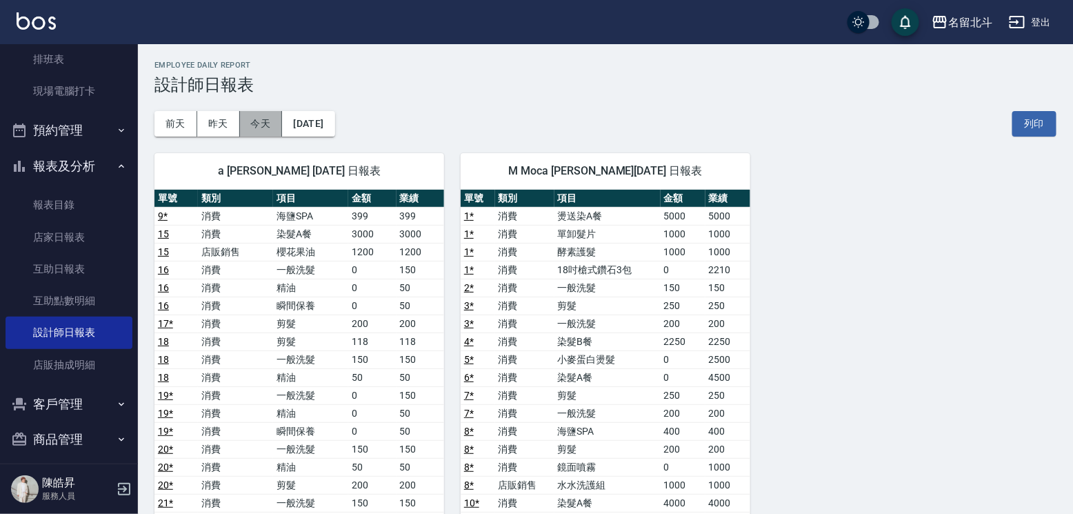
click at [259, 127] on button "今天" at bounding box center [261, 124] width 43 height 26
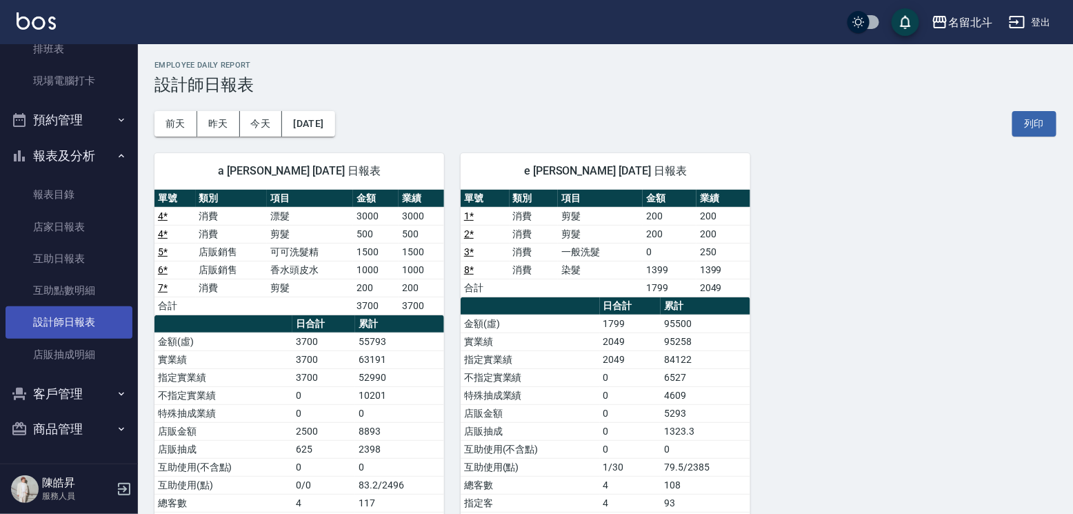
scroll to position [232, 0]
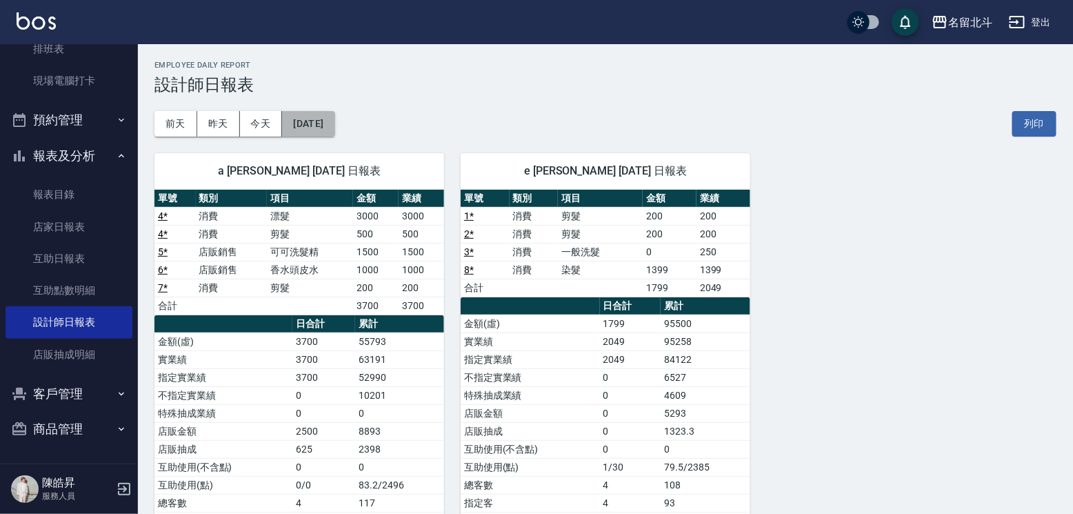
click at [320, 122] on button "[DATE]" at bounding box center [308, 124] width 52 height 26
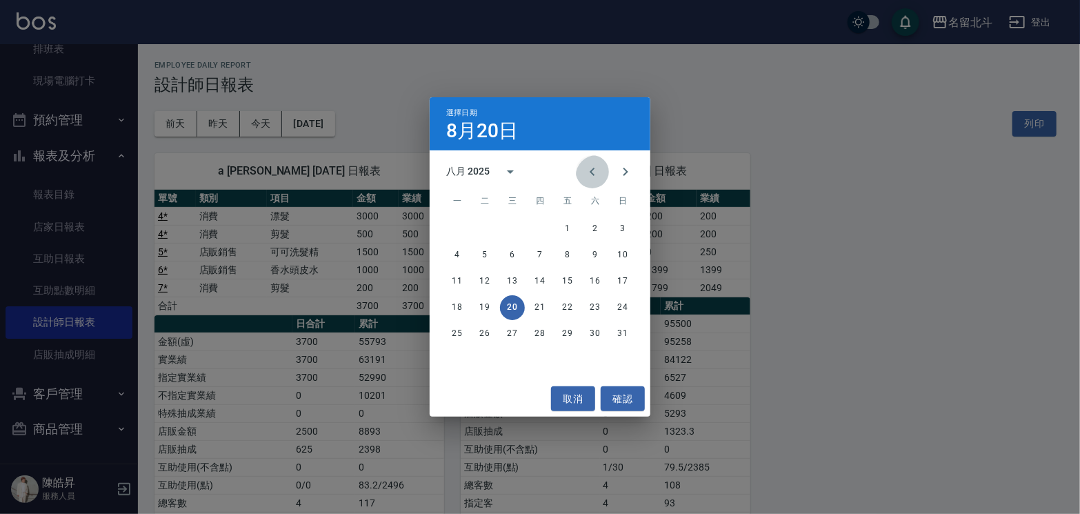
click at [584, 173] on icon "Previous month" at bounding box center [592, 171] width 17 height 17
click at [628, 275] on button "20" at bounding box center [622, 281] width 25 height 25
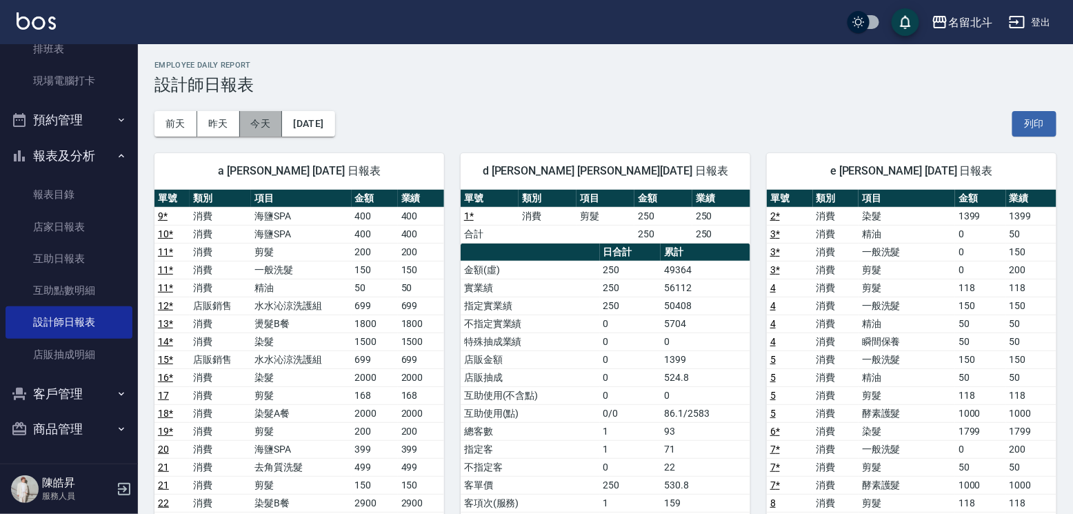
click at [259, 124] on button "今天" at bounding box center [261, 124] width 43 height 26
